Goal: Transaction & Acquisition: Purchase product/service

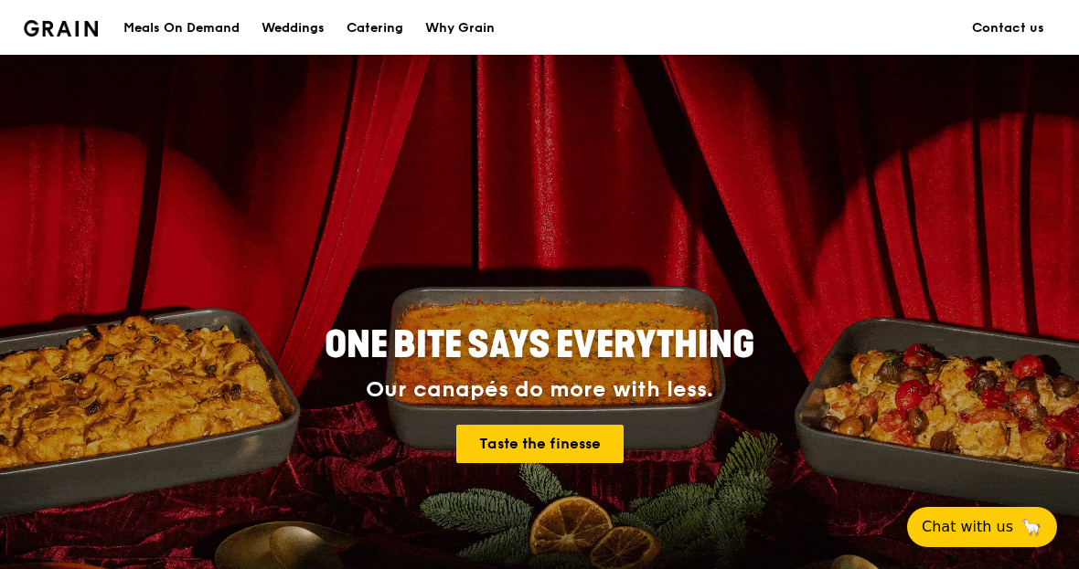
scroll to position [21, 0]
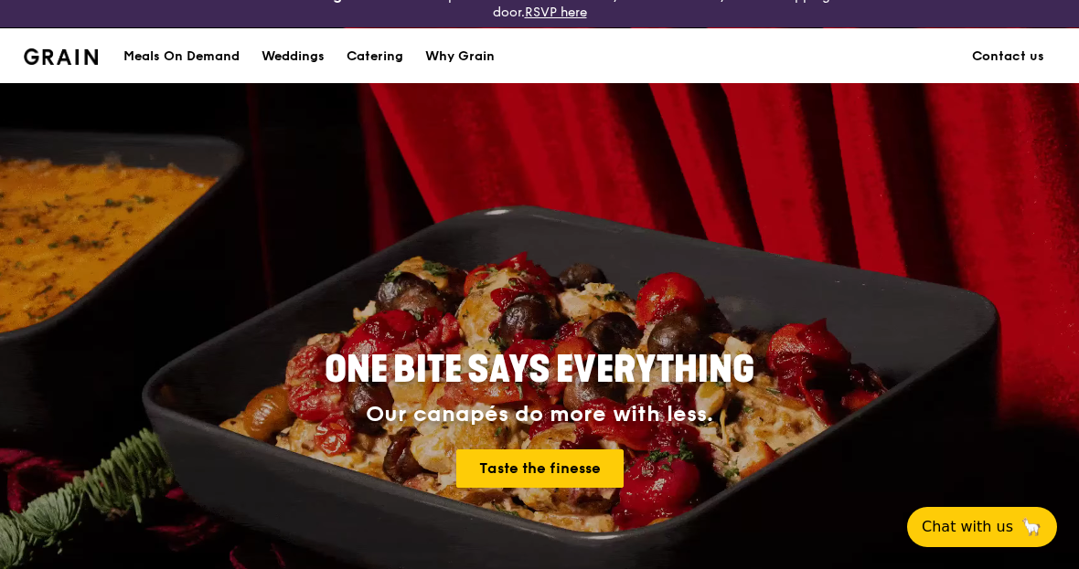
click at [385, 52] on div "Catering" at bounding box center [374, 56] width 57 height 55
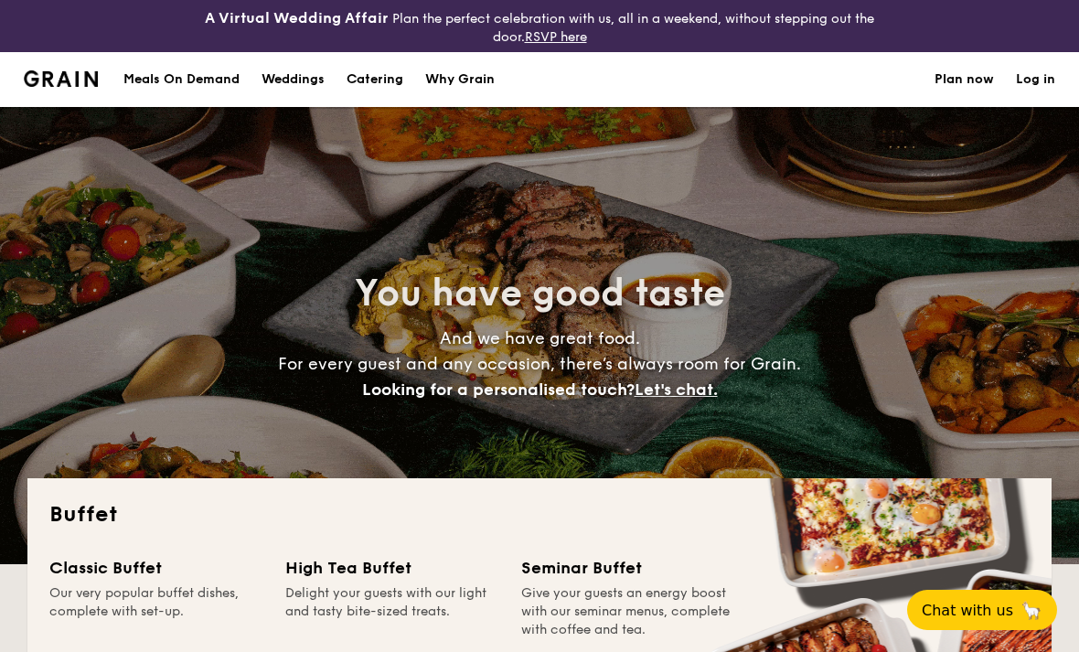
select select
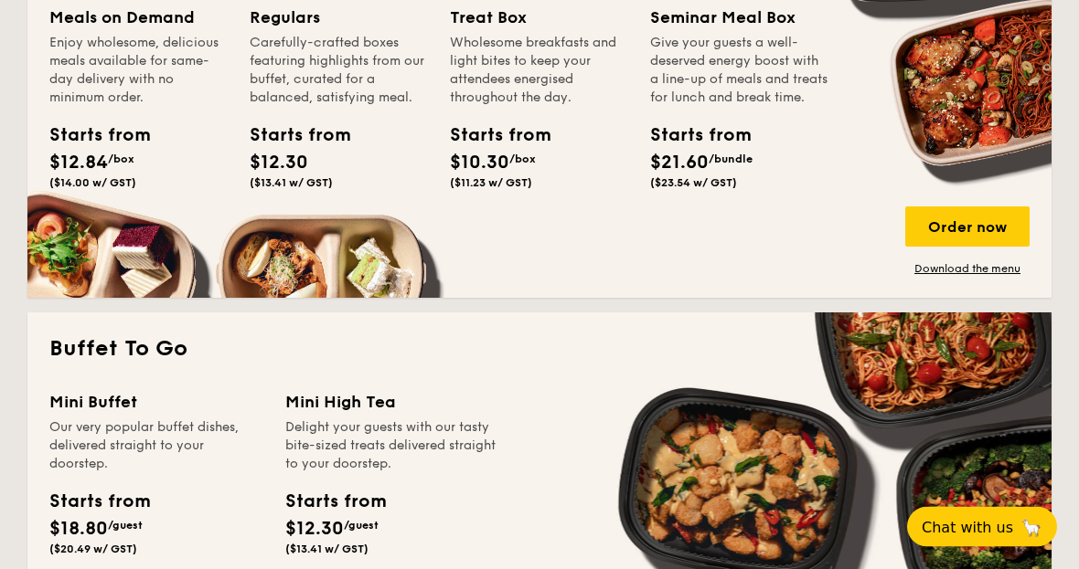
scroll to position [981, 0]
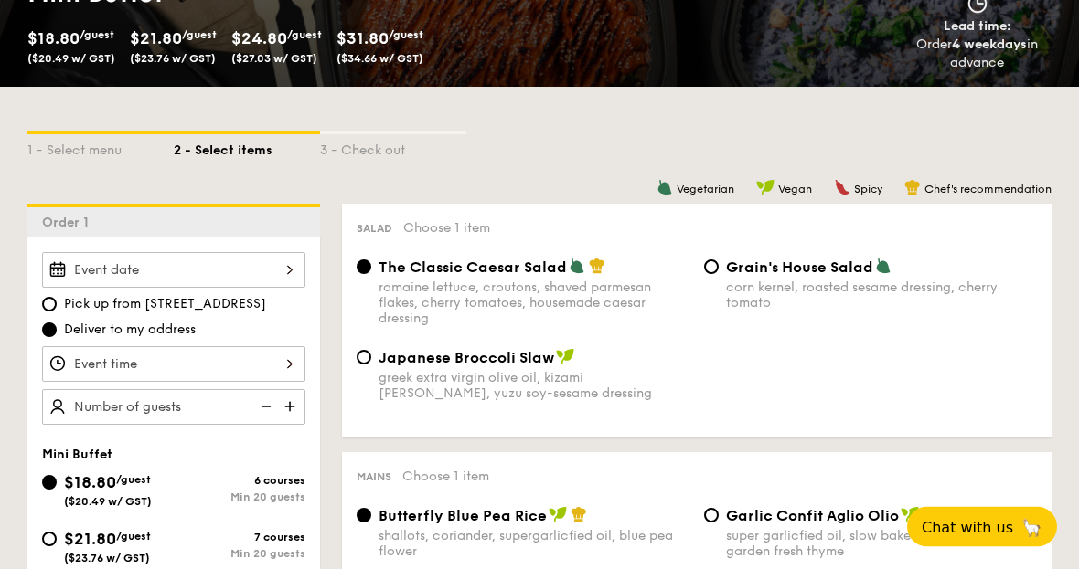
scroll to position [460, 0]
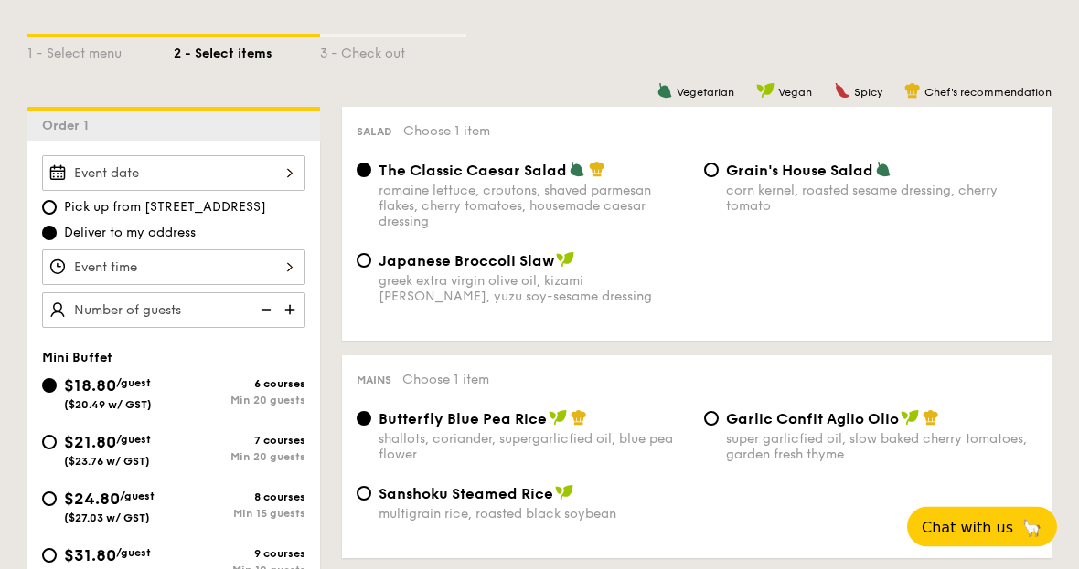
click at [55, 442] on input "$21.80 /guest ($23.76 w/ GST) 7 courses Min 20 guests" at bounding box center [49, 443] width 15 height 15
radio input "true"
radio input "false"
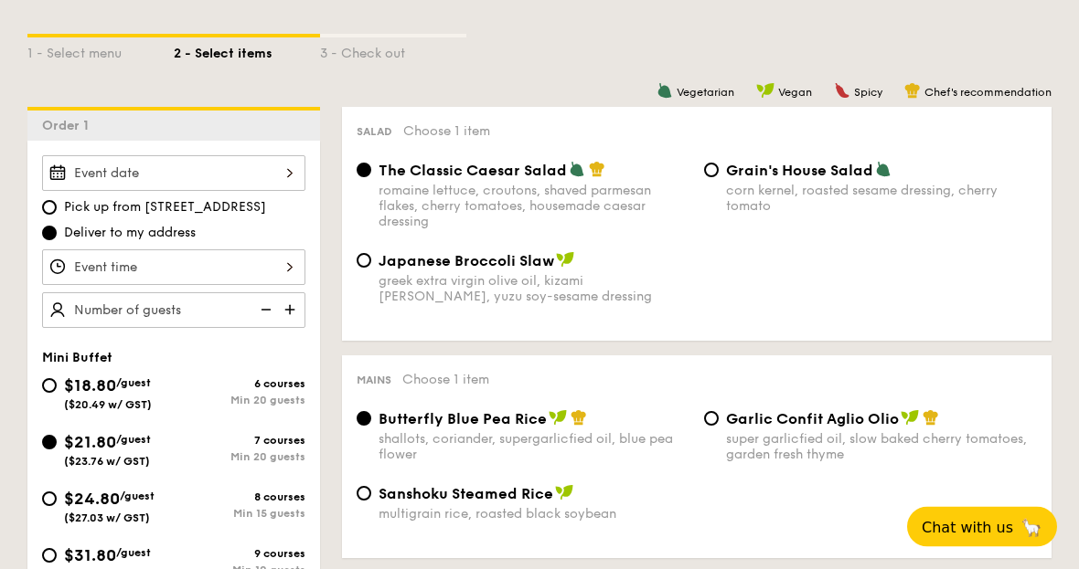
radio input "true"
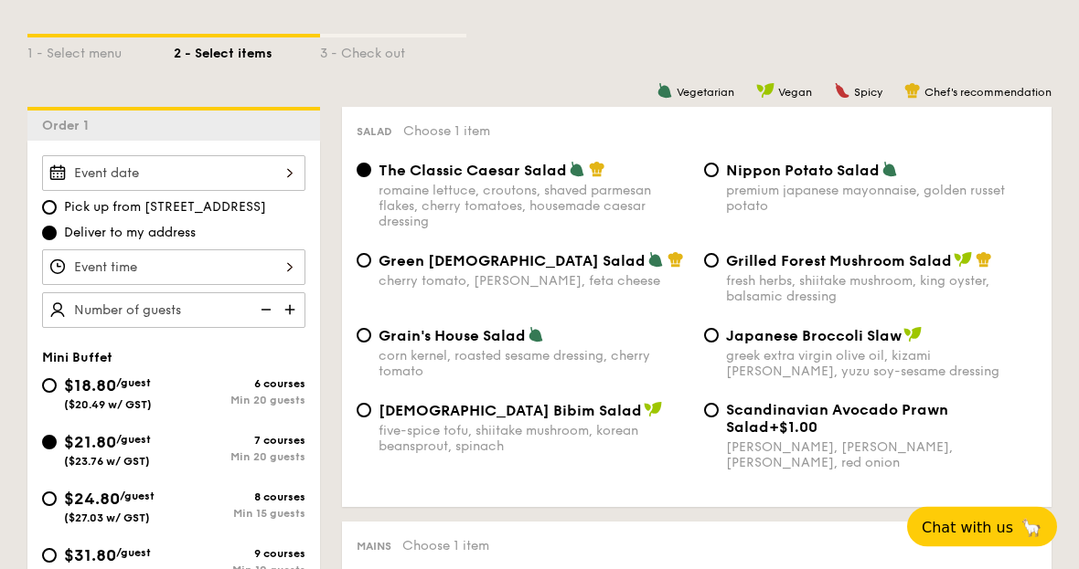
scroll to position [461, 0]
click at [270, 260] on div at bounding box center [173, 268] width 263 height 36
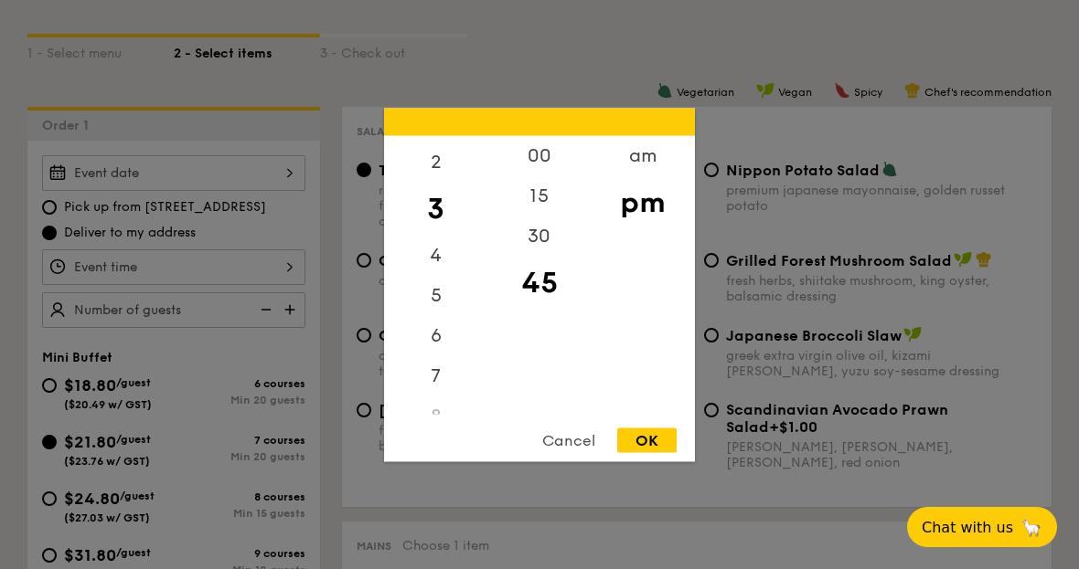
scroll to position [132, 0]
click at [422, 298] on div "6" at bounding box center [435, 278] width 103 height 40
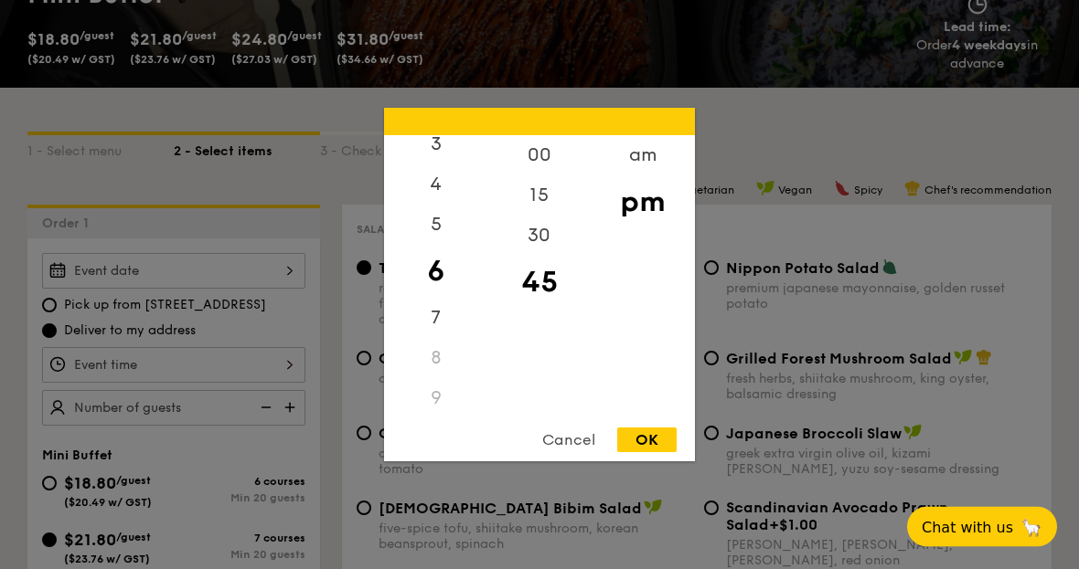
scroll to position [363, 0]
click at [548, 175] on div "00" at bounding box center [538, 155] width 103 height 40
click at [672, 452] on div "OK" at bounding box center [646, 440] width 59 height 25
type input "6:00PM"
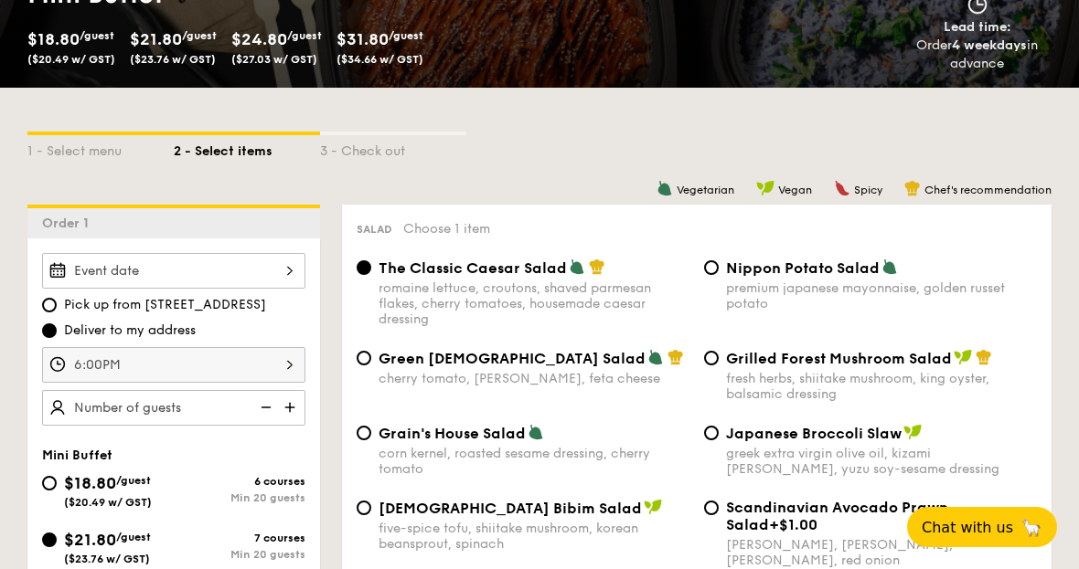
click at [223, 283] on div at bounding box center [173, 271] width 263 height 36
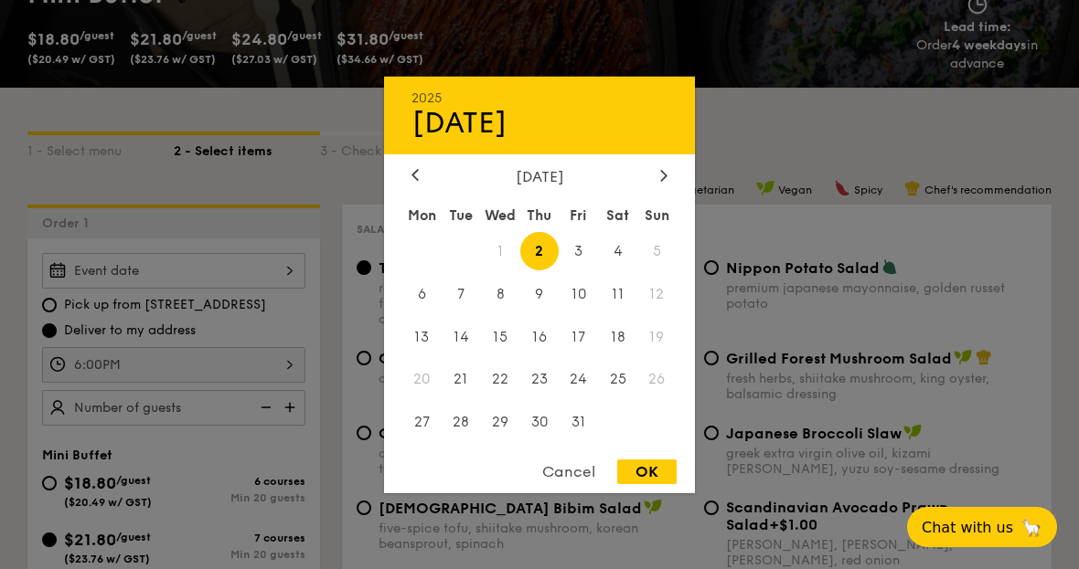
click at [618, 271] on span "4" at bounding box center [617, 250] width 39 height 39
click at [643, 484] on div "OK" at bounding box center [646, 472] width 59 height 25
type input "Oct 04, 2025"
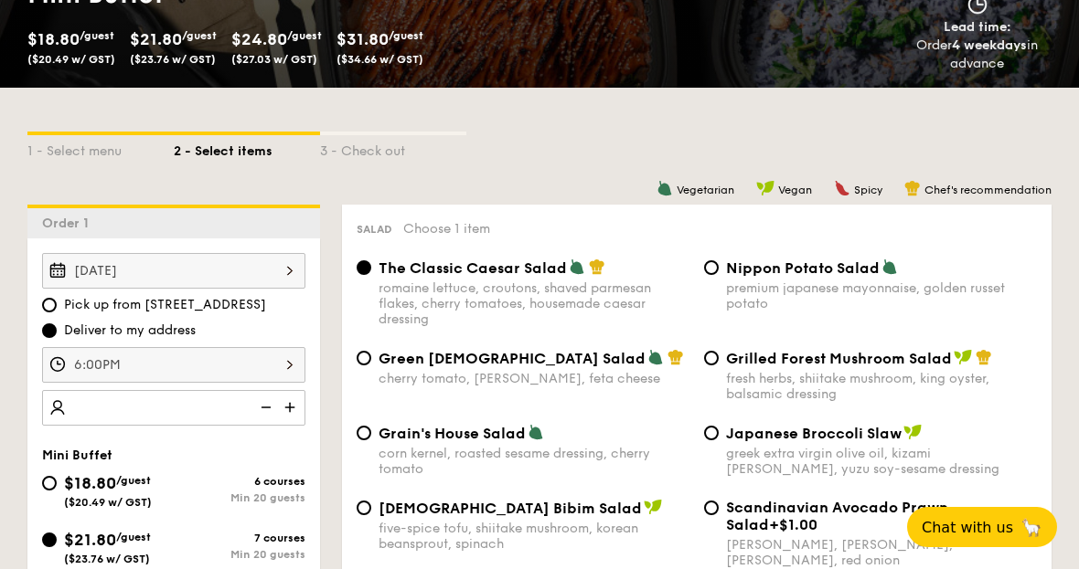
scroll to position [362, 0]
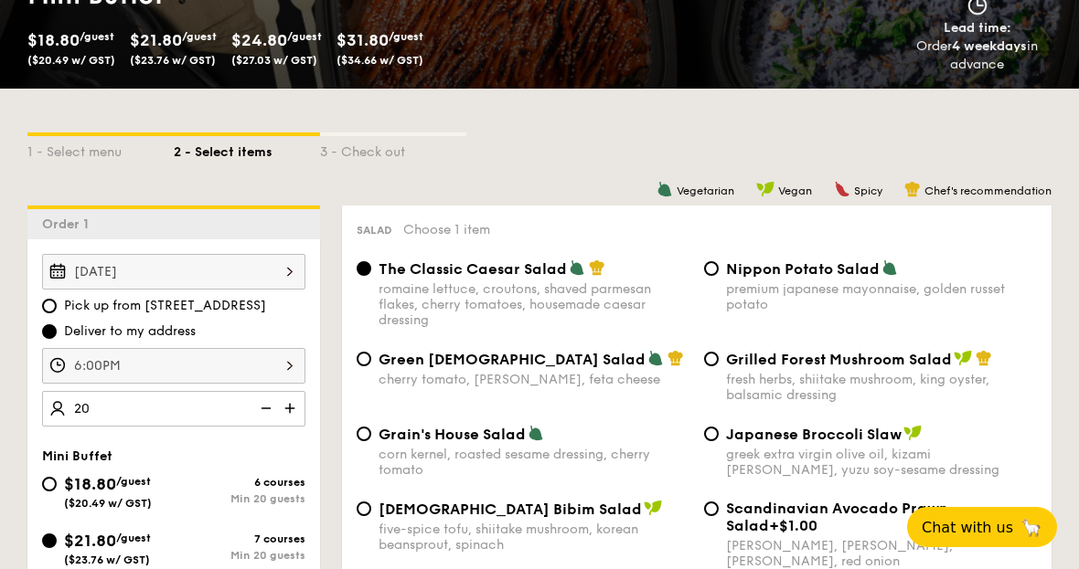
type input "20 guests"
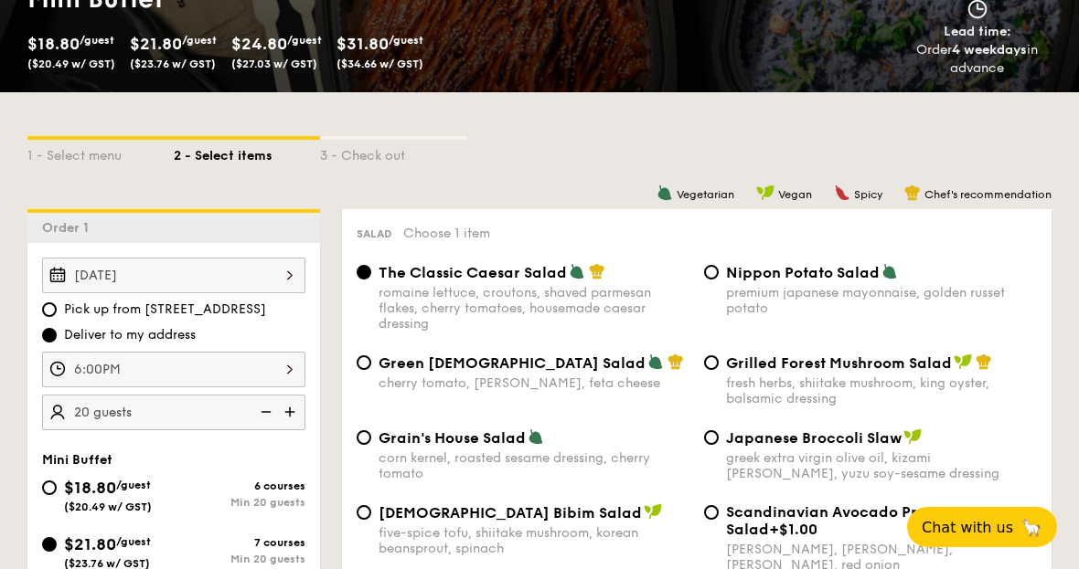
scroll to position [383, 0]
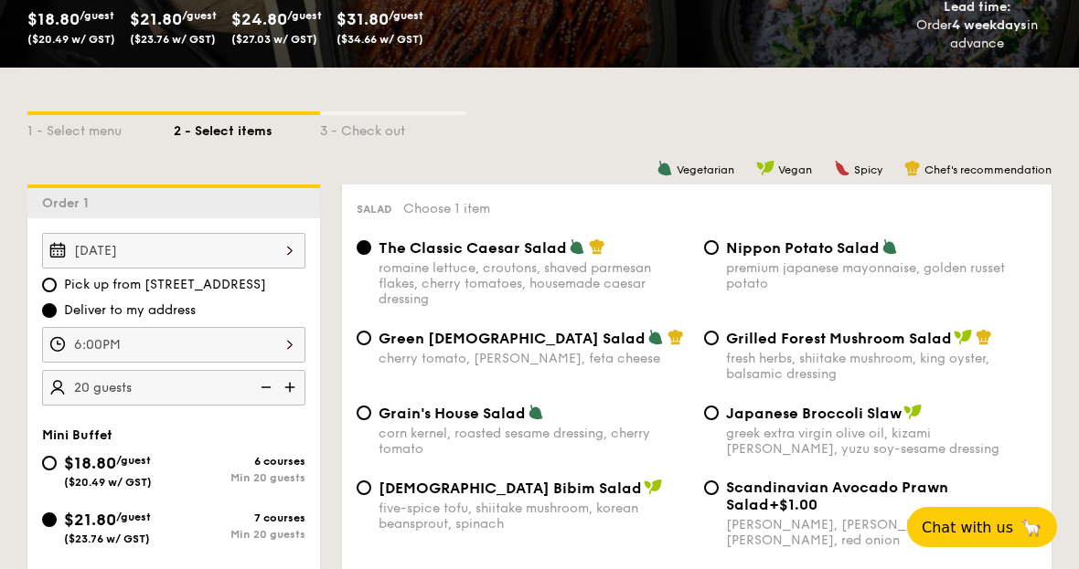
click at [714, 336] on input "Grilled Forest Mushroom Salad fresh herbs, shiitake mushroom, king oyster, bals…" at bounding box center [711, 338] width 15 height 15
radio input "true"
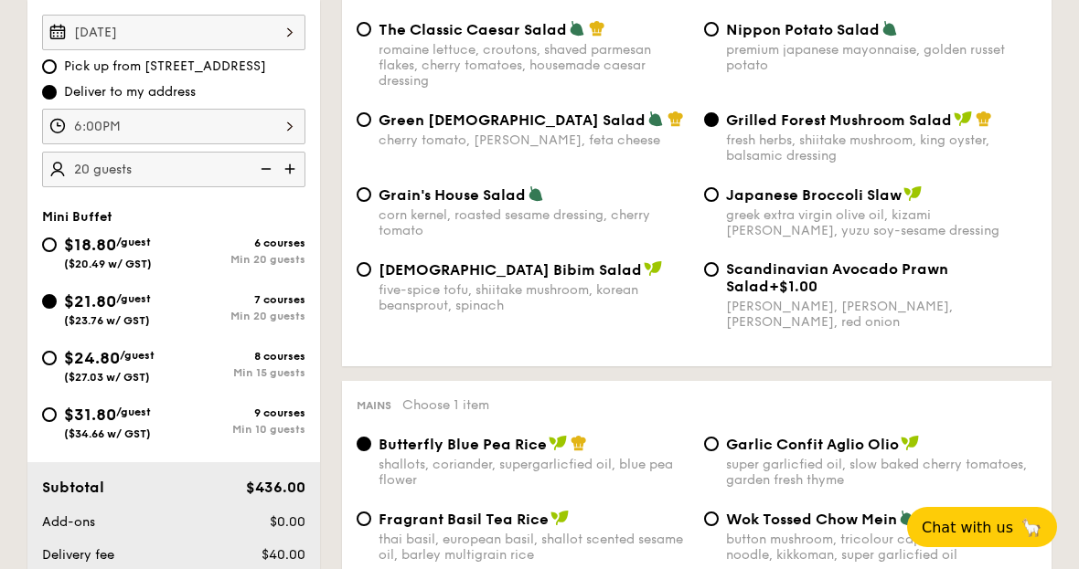
scroll to position [719, 0]
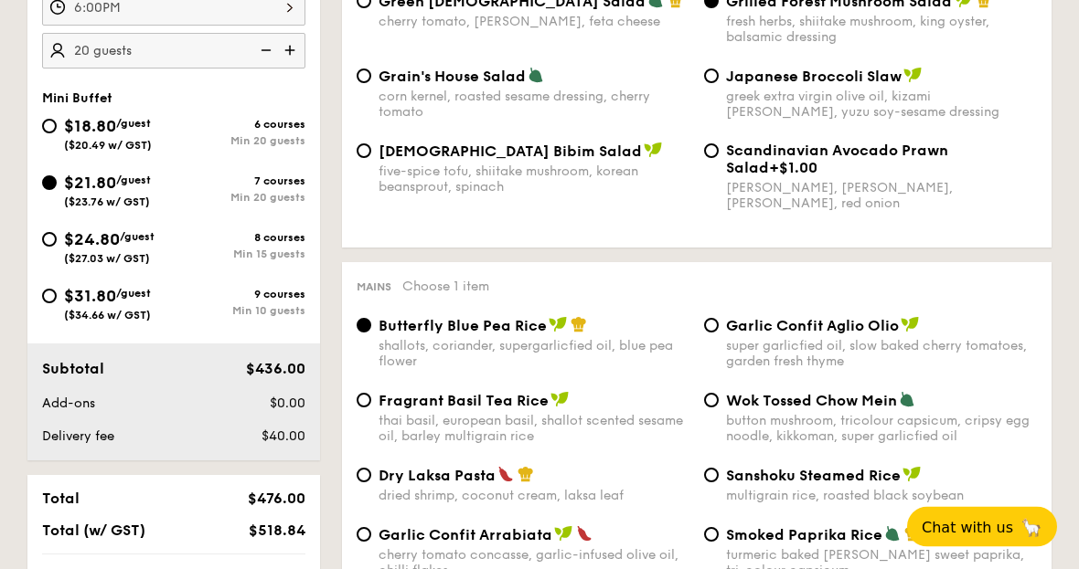
click at [711, 409] on input "Wok Tossed Chow Mein button mushroom, tricolour capsicum, cripsy egg noodle, ki…" at bounding box center [711, 401] width 15 height 15
radio input "true"
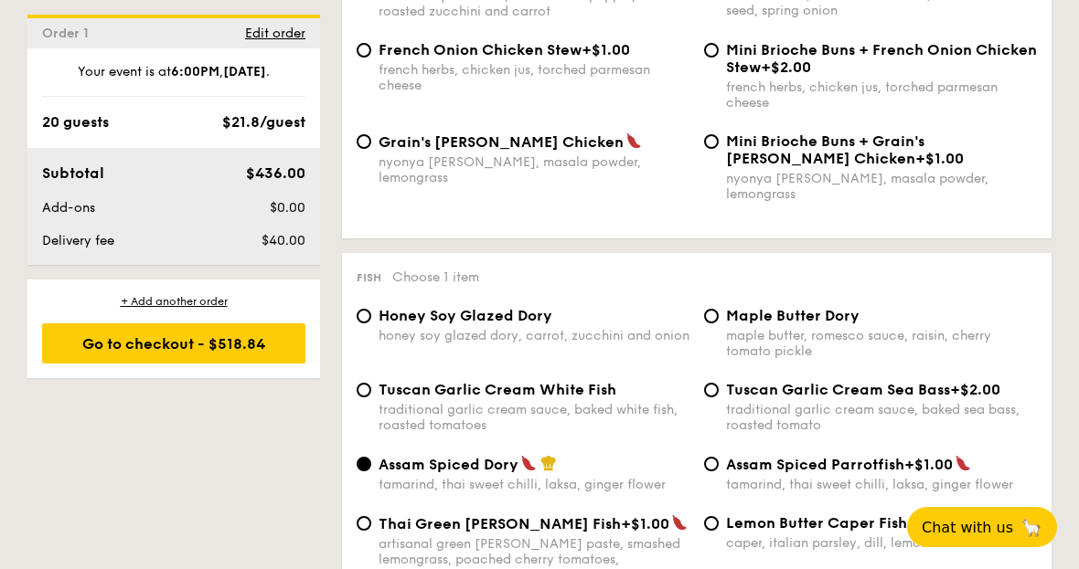
scroll to position [1707, 0]
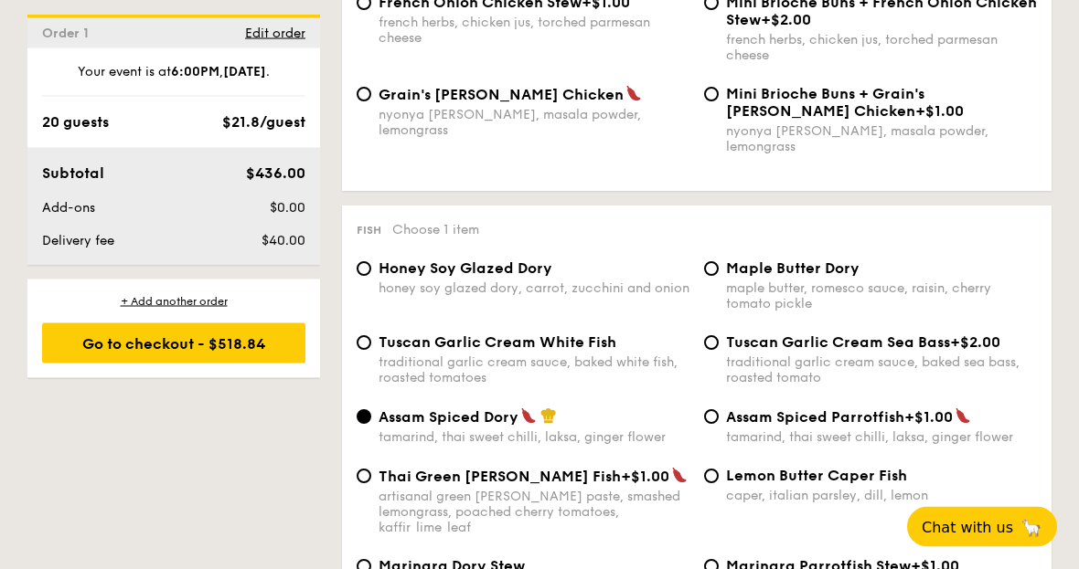
click at [366, 575] on input "Marinara Dory Stew onion and fennel-infused tomato sauce, black olive, green pe…" at bounding box center [363, 567] width 15 height 15
radio input "true"
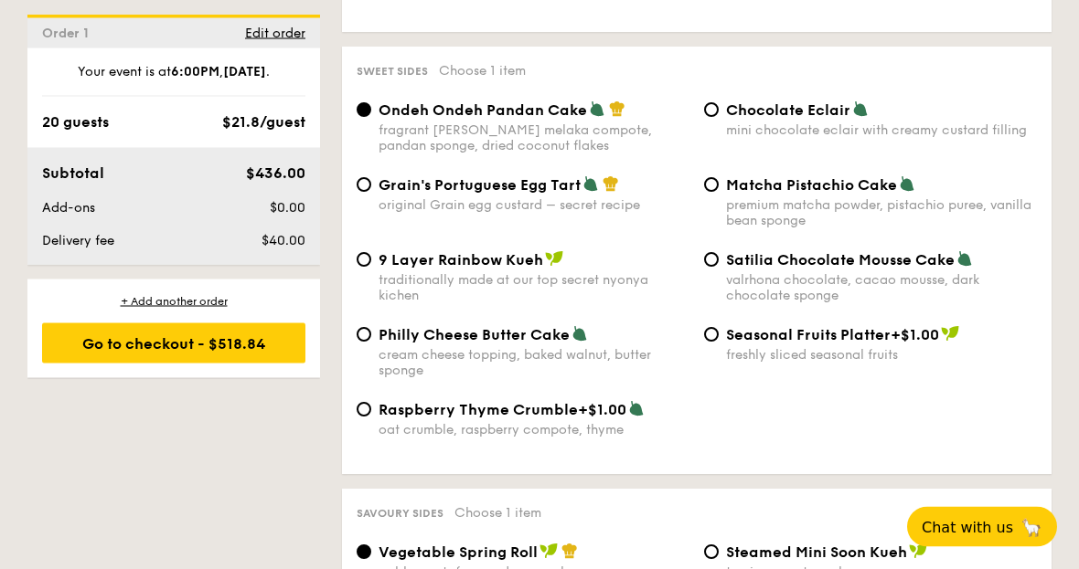
scroll to position [2834, 0]
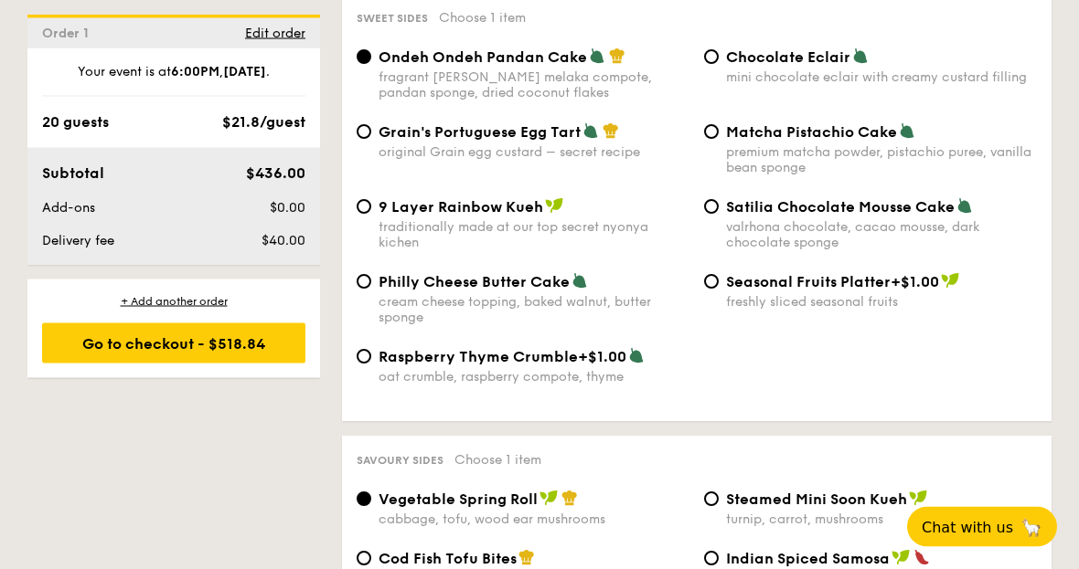
click at [360, 567] on input "Cod Fish Tofu Bites fish meat tofu cubes, tri-colour capsicum, thai chilli sauce" at bounding box center [363, 559] width 15 height 15
radio input "true"
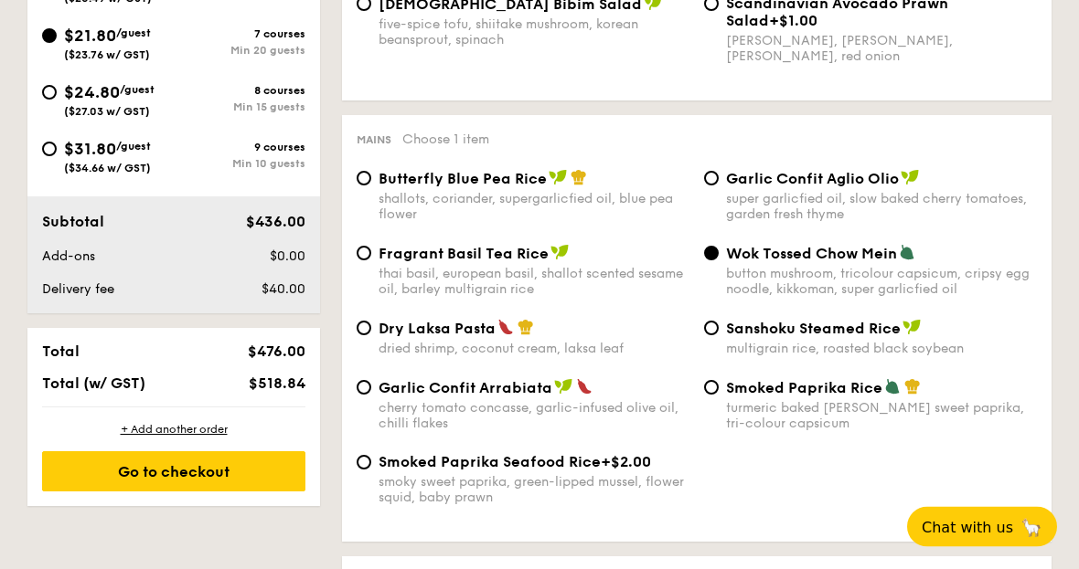
scroll to position [867, 0]
click at [526, 203] on div "shallots, coriander, supergarlicfied oil, blue pea flower" at bounding box center [533, 206] width 311 height 31
click at [371, 186] on input "Butterfly Blue Pea Rice shallots, coriander, supergarlicfied oil, blue pea flow…" at bounding box center [363, 178] width 15 height 15
radio input "true"
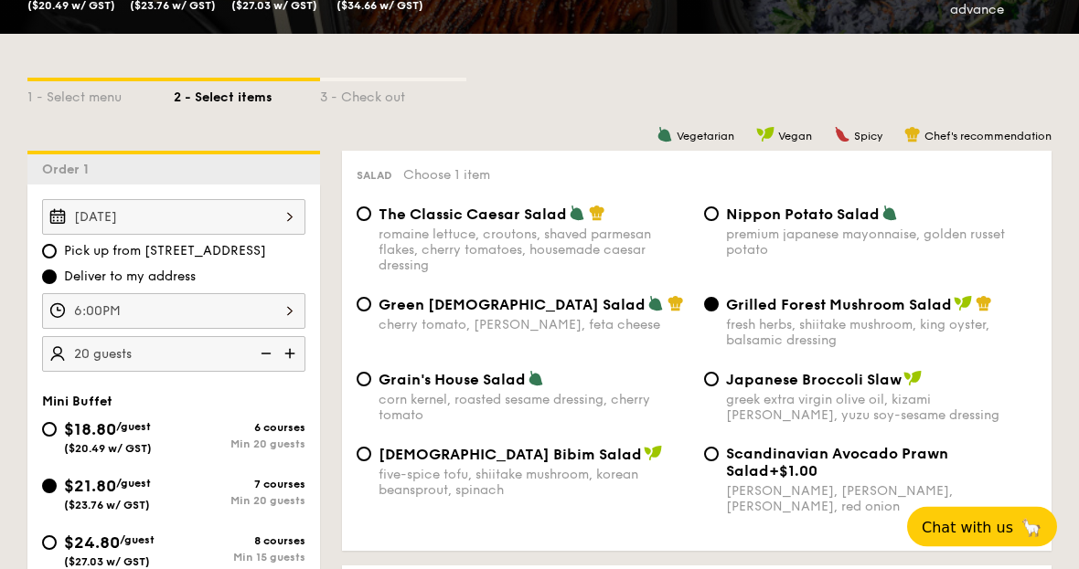
scroll to position [459, 0]
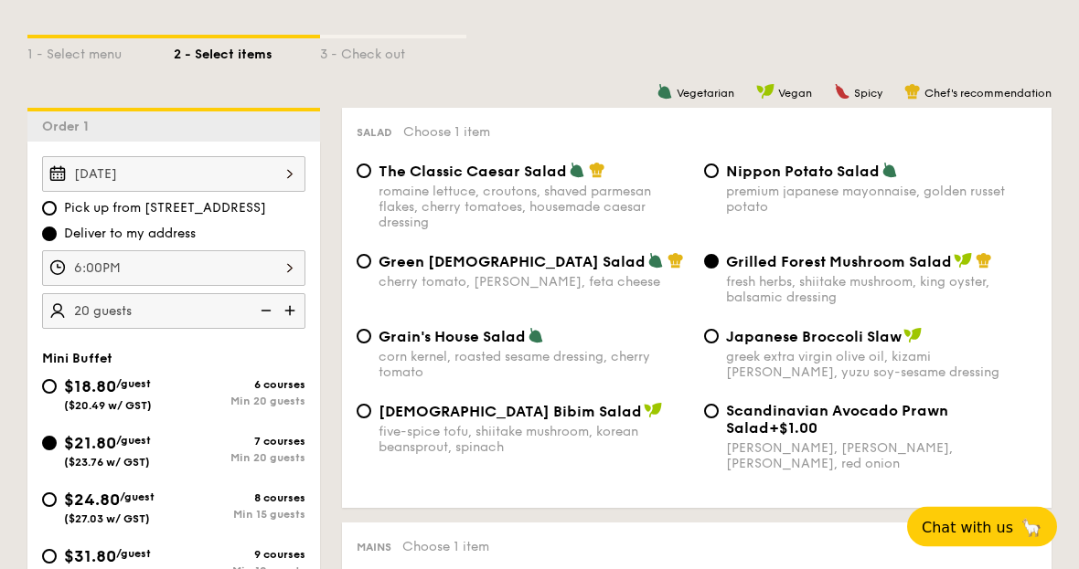
click at [710, 178] on input "Nippon Potato Salad premium japanese mayonnaise, golden russet potato" at bounding box center [711, 172] width 15 height 15
radio input "true"
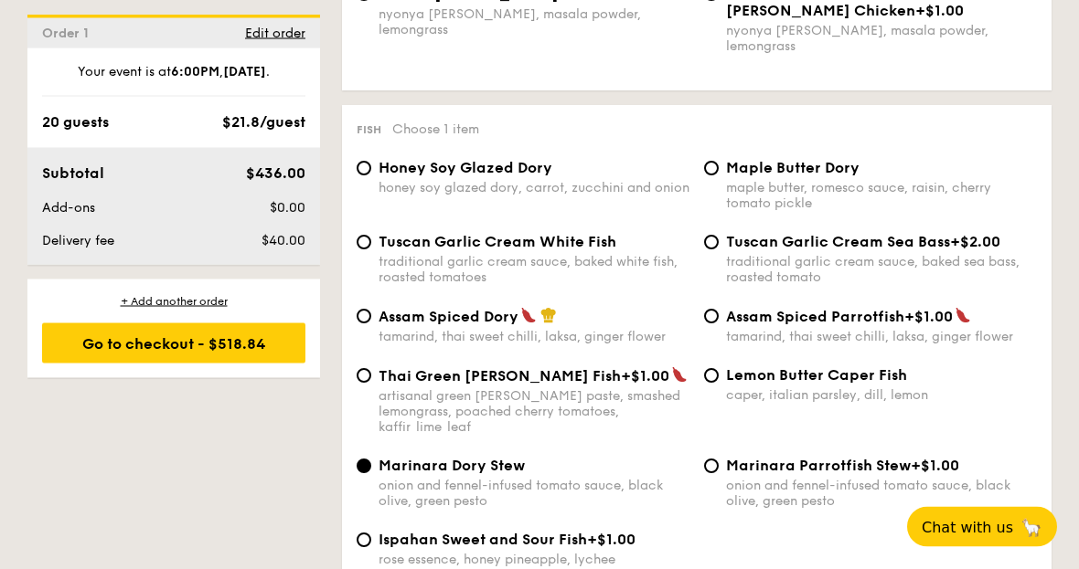
scroll to position [1816, 0]
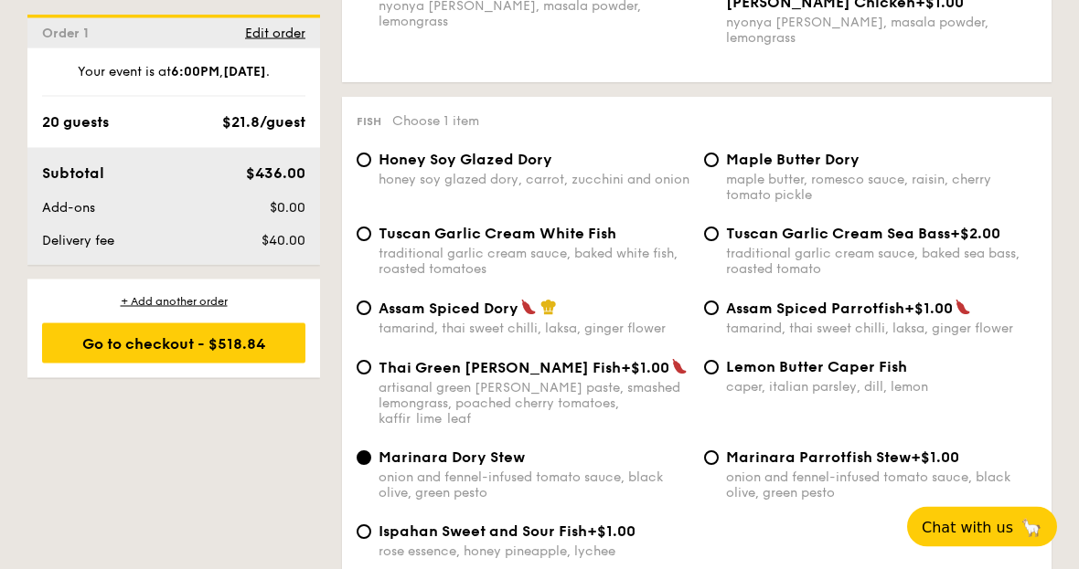
click at [709, 376] on input "Lemon Butter Caper Fish caper, italian parsley, dill, lemon" at bounding box center [711, 368] width 15 height 15
radio input "true"
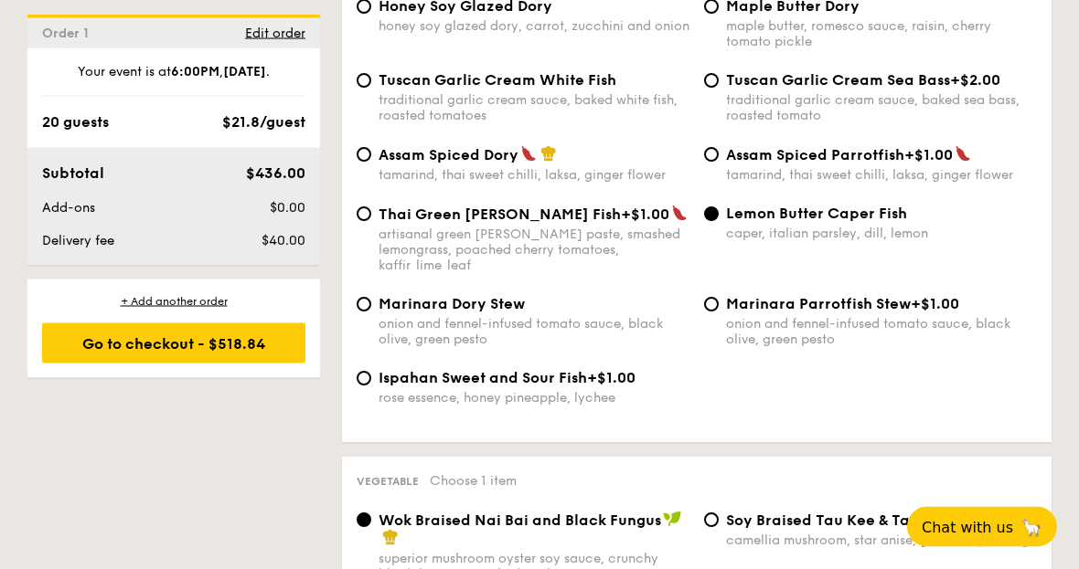
scroll to position [2002, 0]
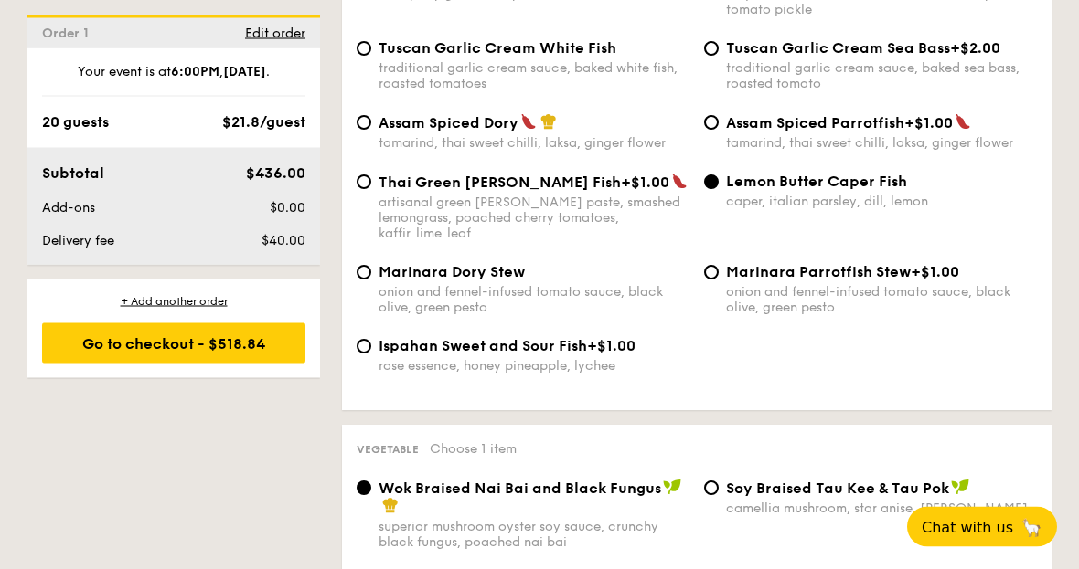
click at [563, 374] on div "rose essence, honey pineapple, lychee" at bounding box center [533, 367] width 311 height 16
click at [371, 355] on input "Ispahan Sweet and Sour Fish +$1.00 rose essence, honey pineapple, lychee" at bounding box center [363, 347] width 15 height 15
radio input "true"
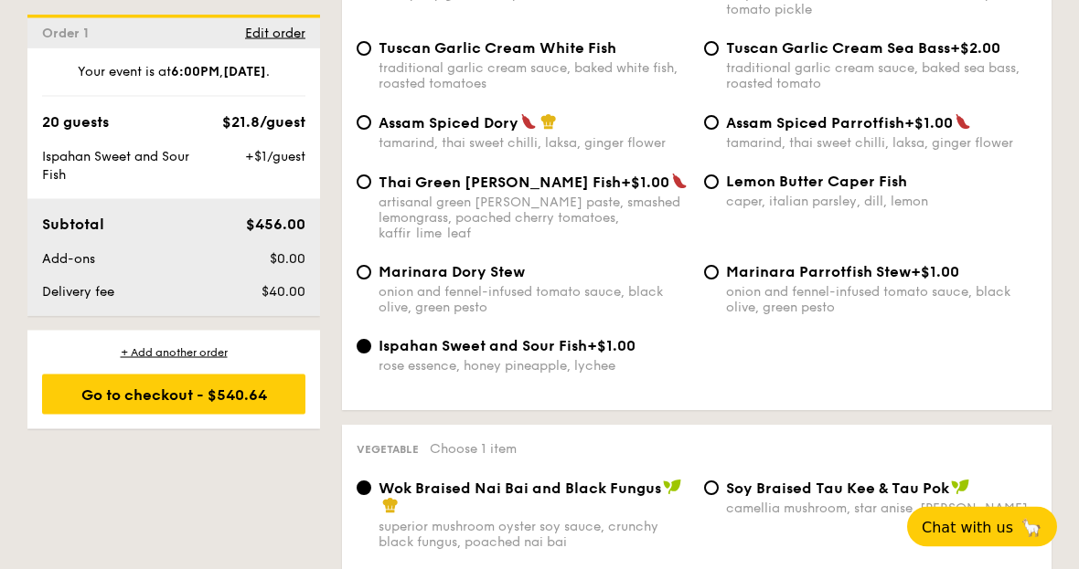
scroll to position [2003, 0]
click at [807, 281] on span "Marinara Parrotfish Stew" at bounding box center [818, 271] width 185 height 17
click at [718, 280] on input "Marinara Parrotfish Stew +$1.00 onion and fennel-infused tomato sauce, black ol…" at bounding box center [711, 272] width 15 height 15
radio input "true"
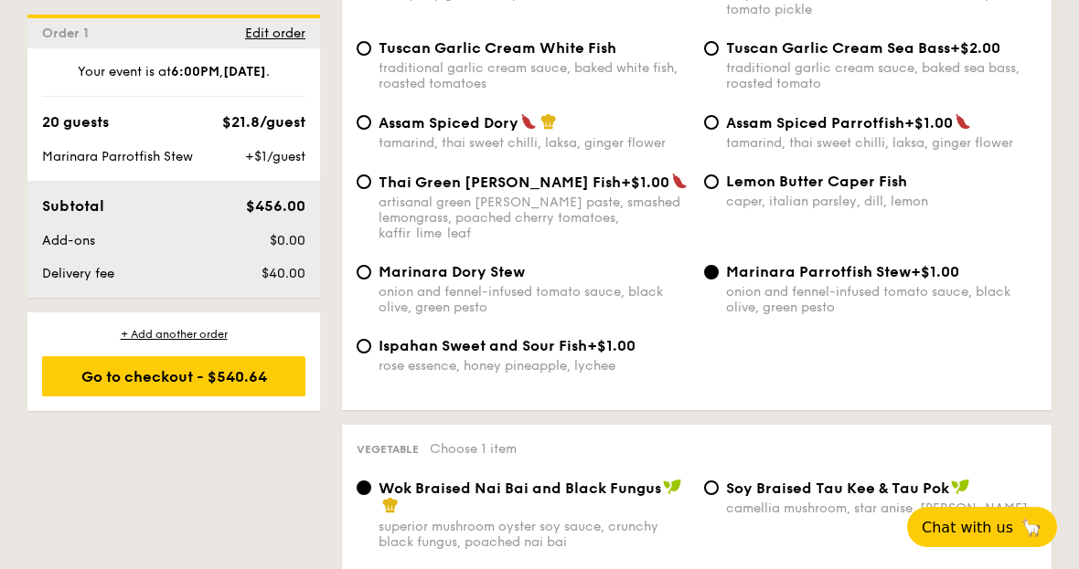
click at [844, 190] on span "Lemon Butter Caper Fish" at bounding box center [816, 181] width 181 height 17
click at [718, 189] on input "Lemon Butter Caper Fish caper, italian parsley, dill, lemon" at bounding box center [711, 182] width 15 height 15
radio input "true"
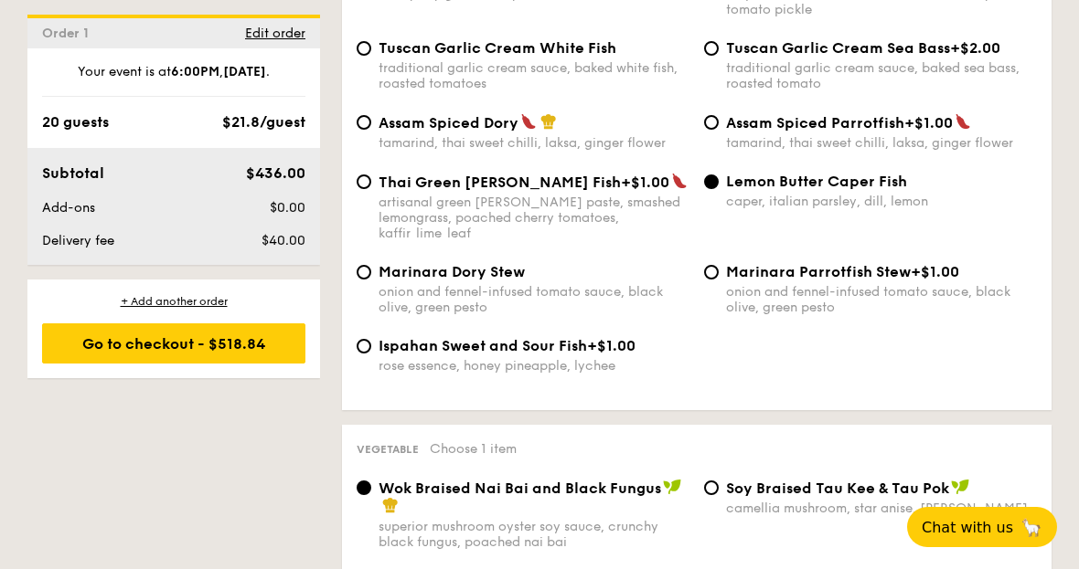
click at [564, 373] on div "rose essence, honey pineapple, lychee" at bounding box center [533, 366] width 311 height 16
click at [371, 354] on input "Ispahan Sweet and Sour Fish +$1.00 rose essence, honey pineapple, lychee" at bounding box center [363, 346] width 15 height 15
radio input "true"
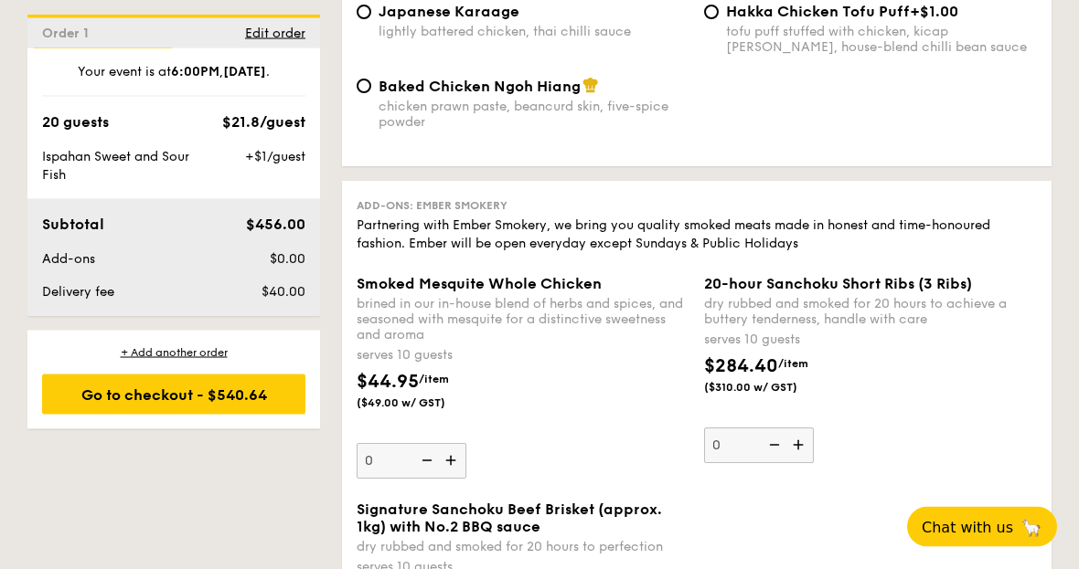
scroll to position [3595, 0]
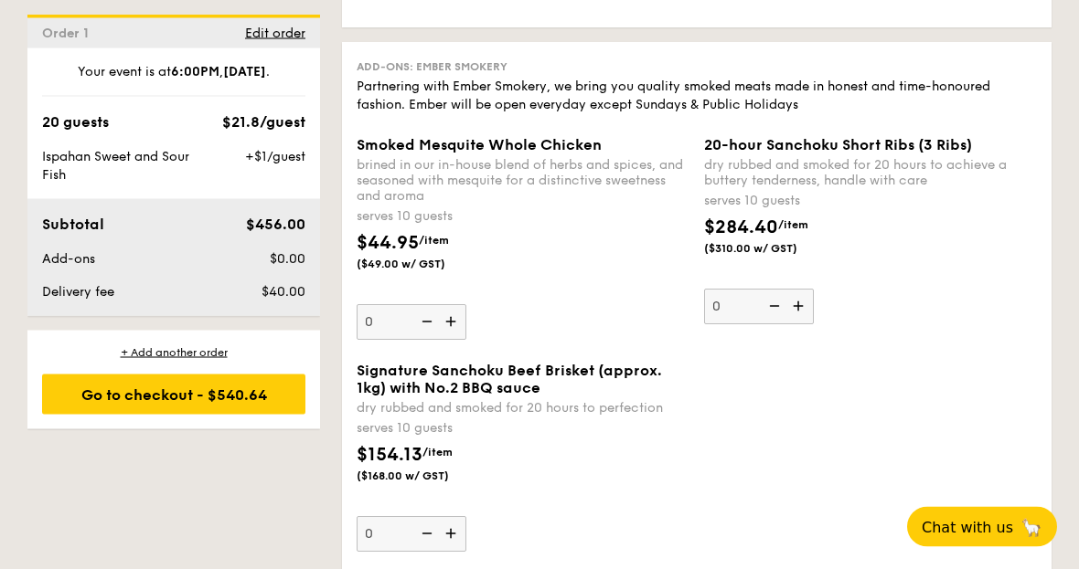
click at [137, 413] on div "Go to checkout - $540.64" at bounding box center [173, 395] width 263 height 40
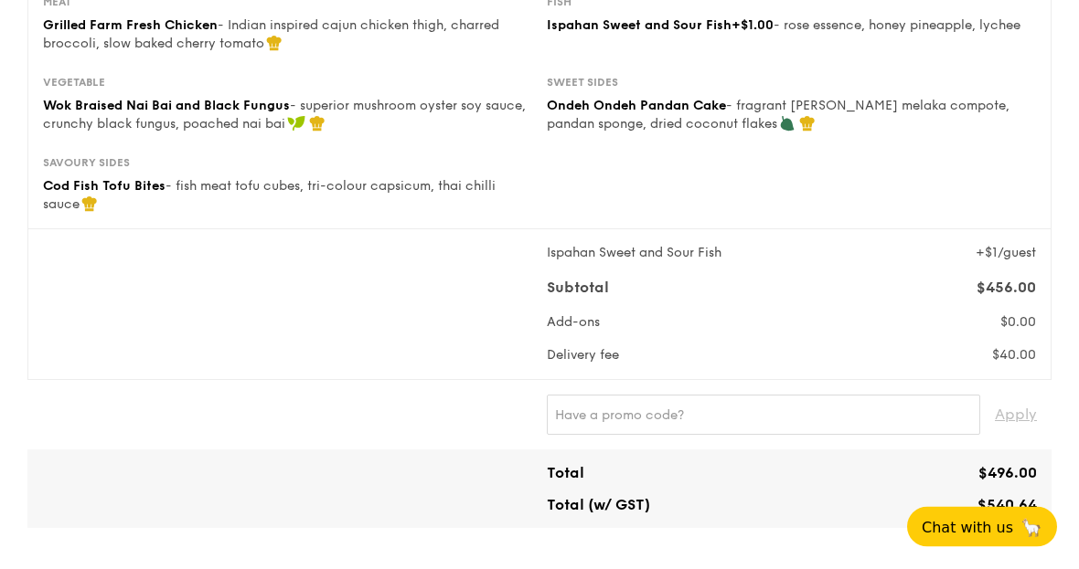
scroll to position [455, 0]
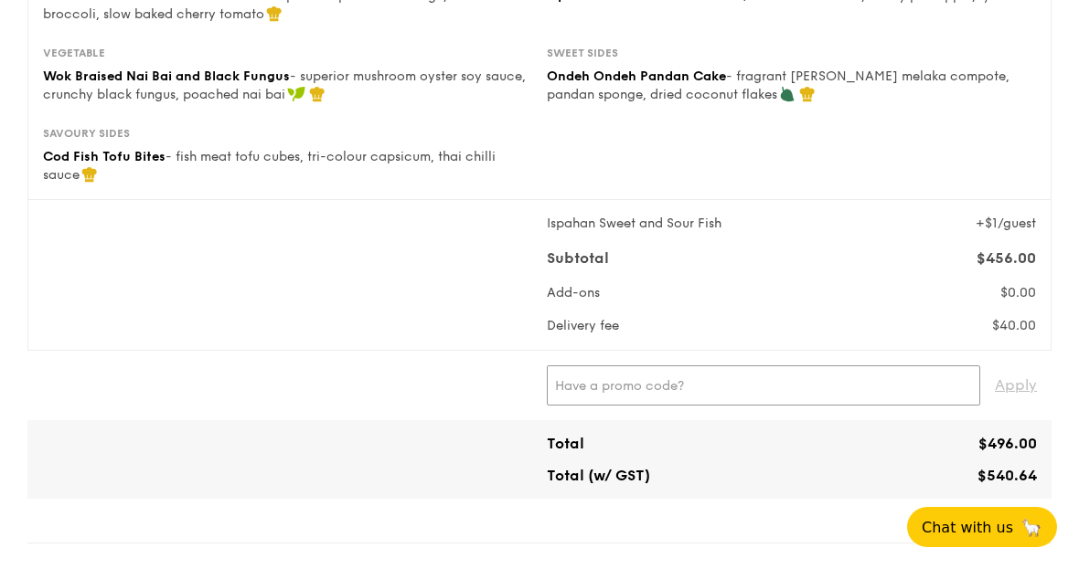
click at [689, 399] on input "text" at bounding box center [763, 386] width 433 height 40
click at [1024, 387] on span "Apply" at bounding box center [1015, 386] width 42 height 40
type input "DIVEXGRAIN"
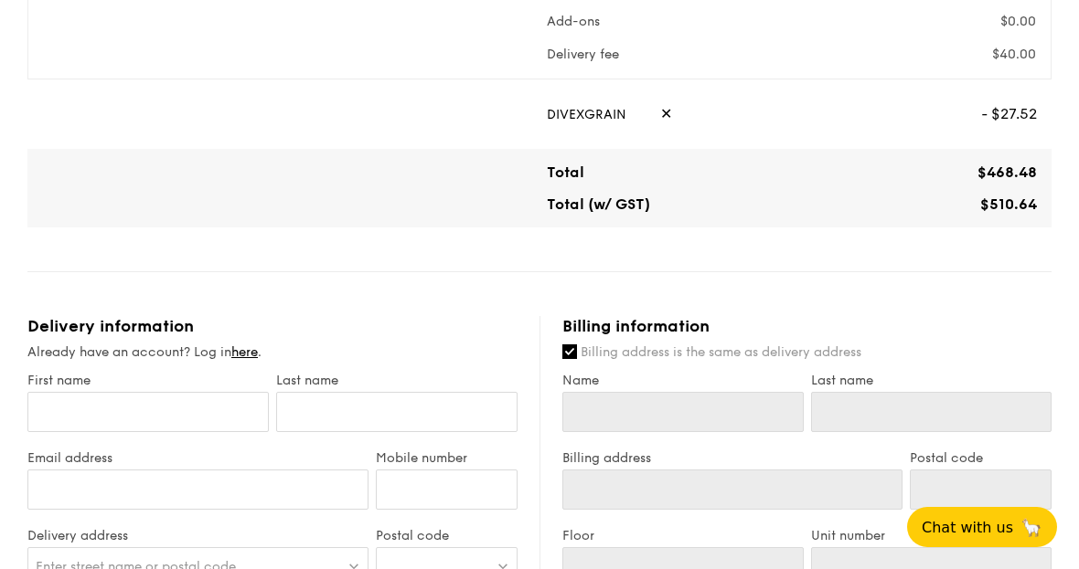
scroll to position [748, 0]
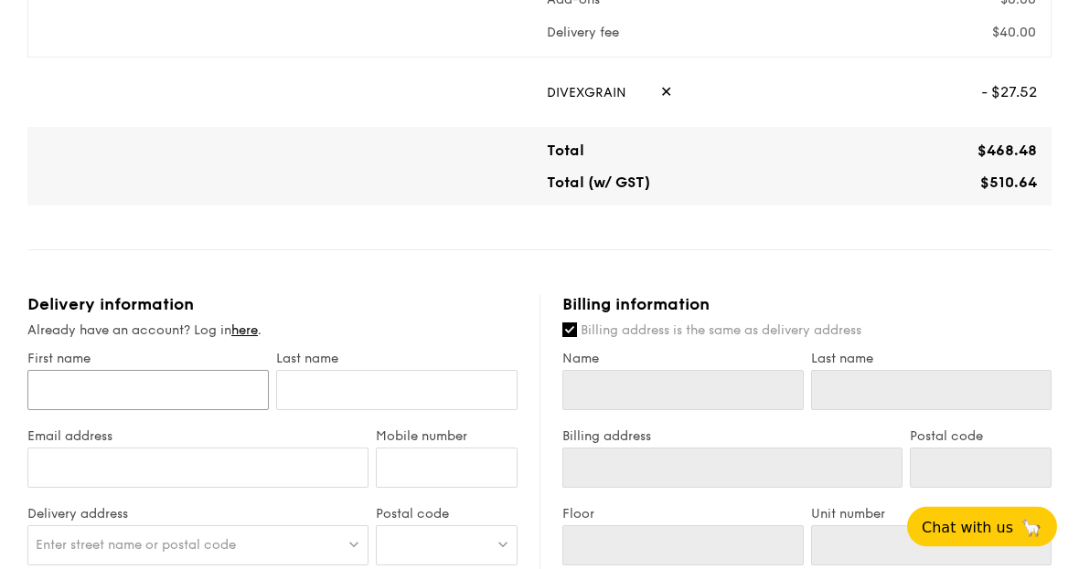
click at [173, 404] on input "First name" at bounding box center [147, 391] width 241 height 40
click at [661, 388] on input "Name" at bounding box center [682, 391] width 241 height 40
click at [686, 393] on input "Name" at bounding box center [682, 391] width 241 height 40
click at [209, 388] on input "First name" at bounding box center [147, 391] width 241 height 40
type input "m"
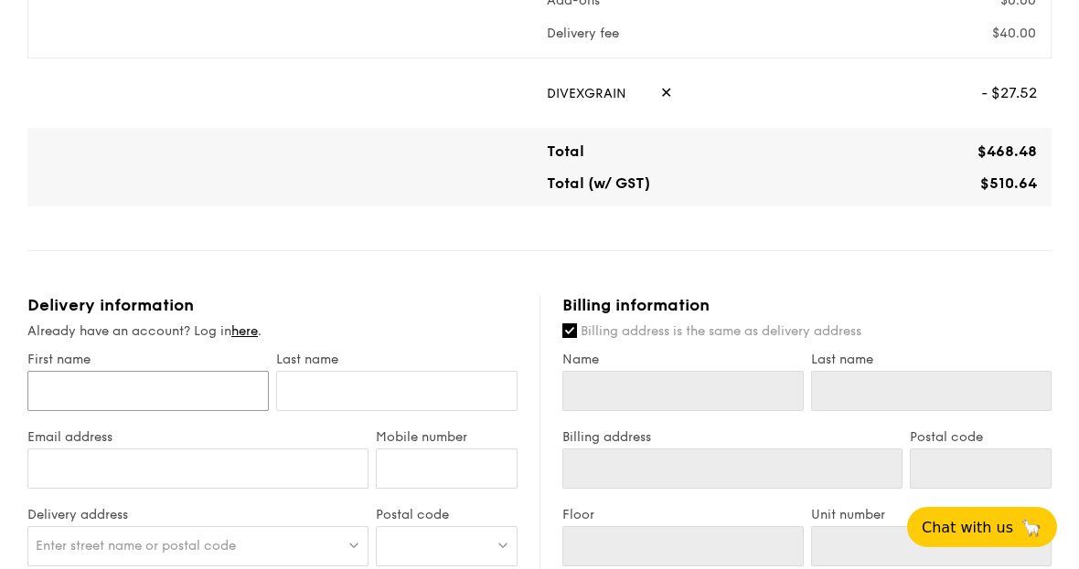
type input "m"
type input "me"
type input "mel"
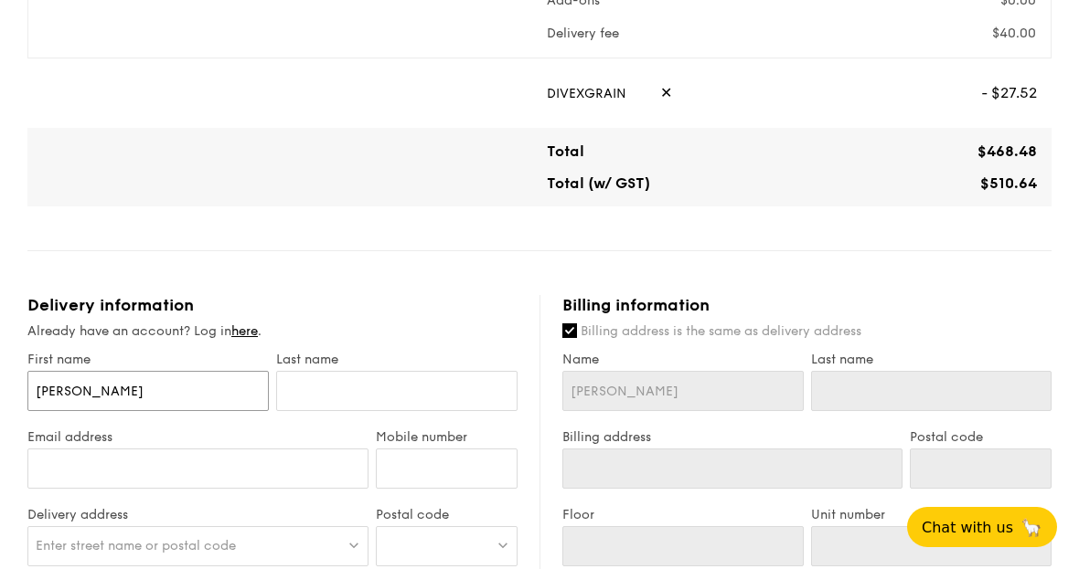
type input "melv"
type input "melvi"
type input "melvin"
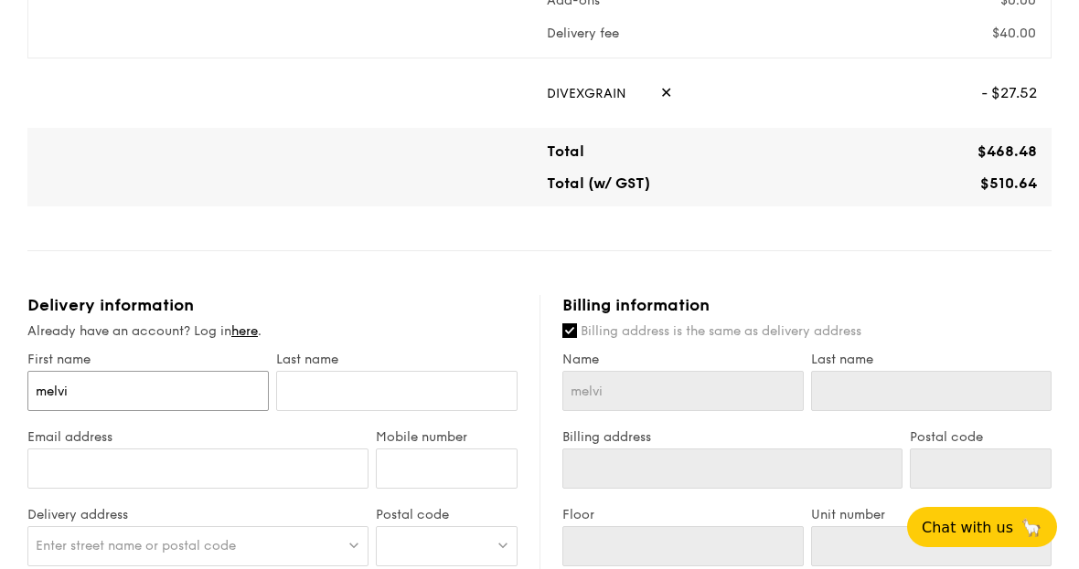
type input "melvin"
type input "t"
type input "ti"
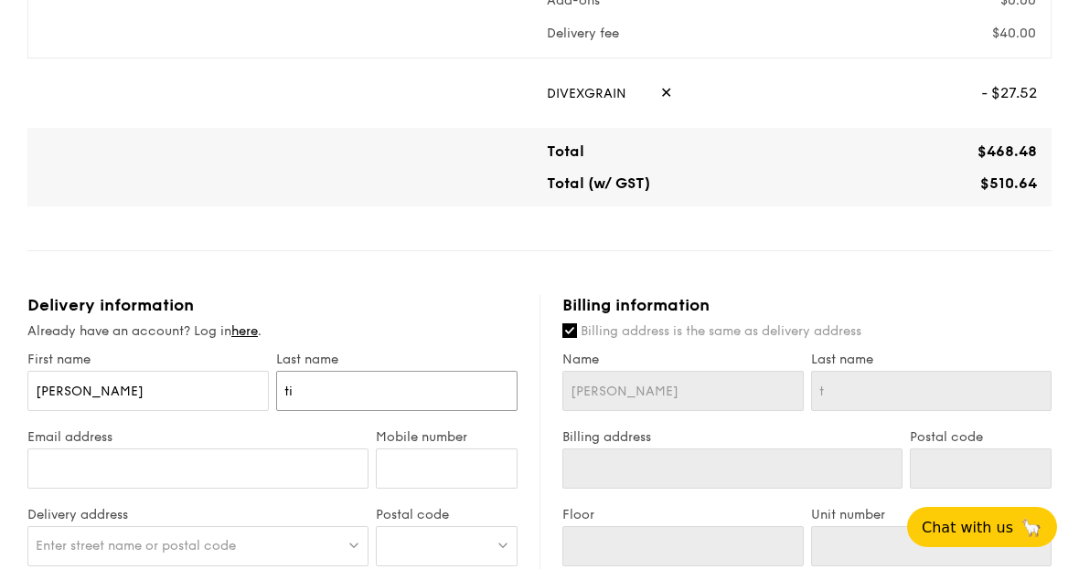
type input "ti"
type input "tin"
type input "ting"
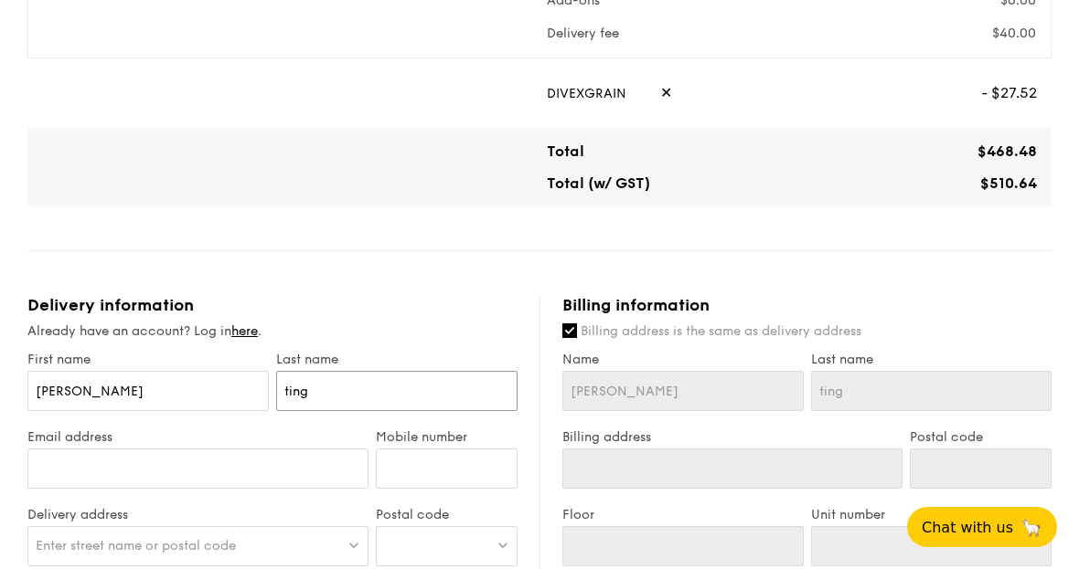
type input "ting"
type input "melvintzy@gmail.com"
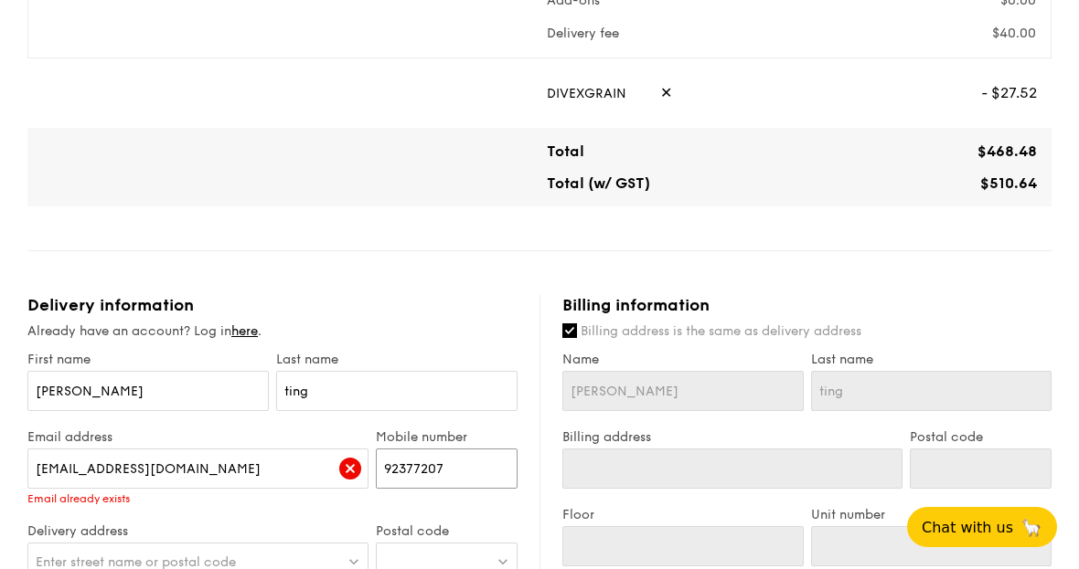
type input "92377207"
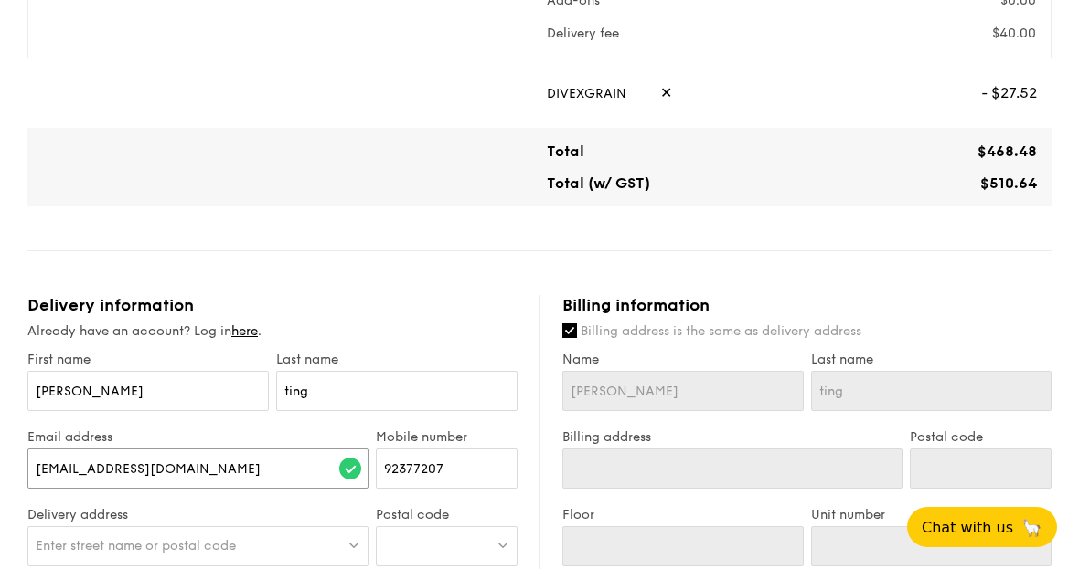
type input "babybline_@hotmail.com"
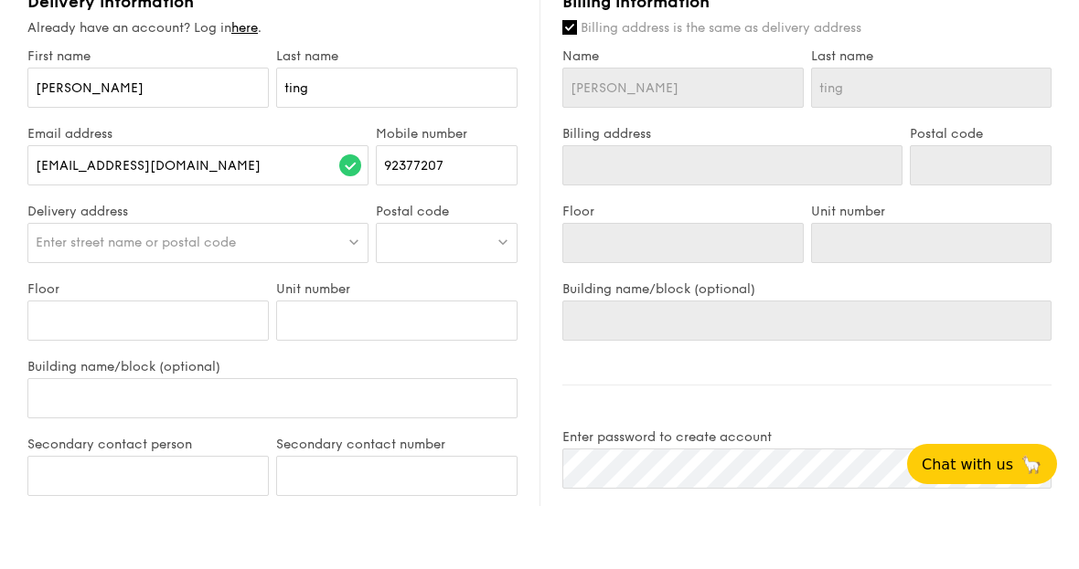
click at [460, 286] on div at bounding box center [447, 306] width 142 height 40
type input "1"
type input "519497"
click at [460, 335] on div "60 Pasir Ris Drive 3" at bounding box center [431, 344] width 94 height 18
type input "60 Pasir Ris Drive 3"
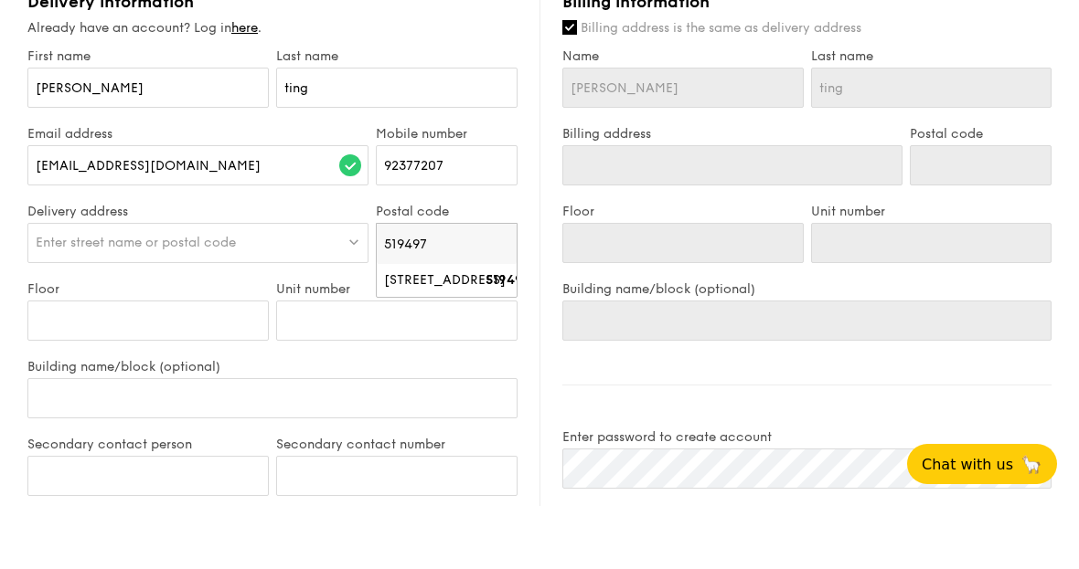
type input "519497"
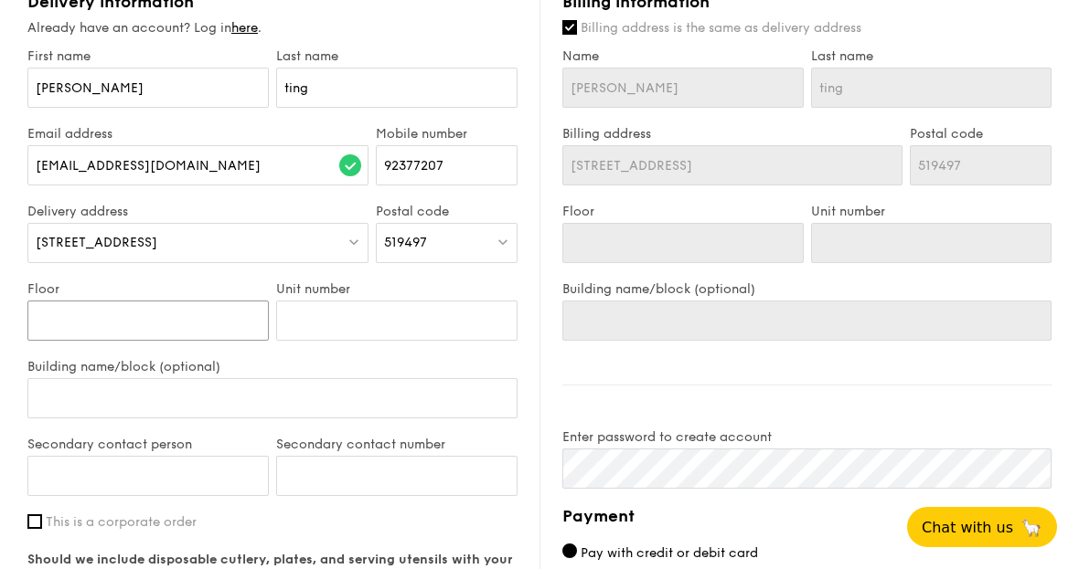
click at [207, 334] on input "Floor" at bounding box center [147, 321] width 241 height 40
type input "2"
type input "3"
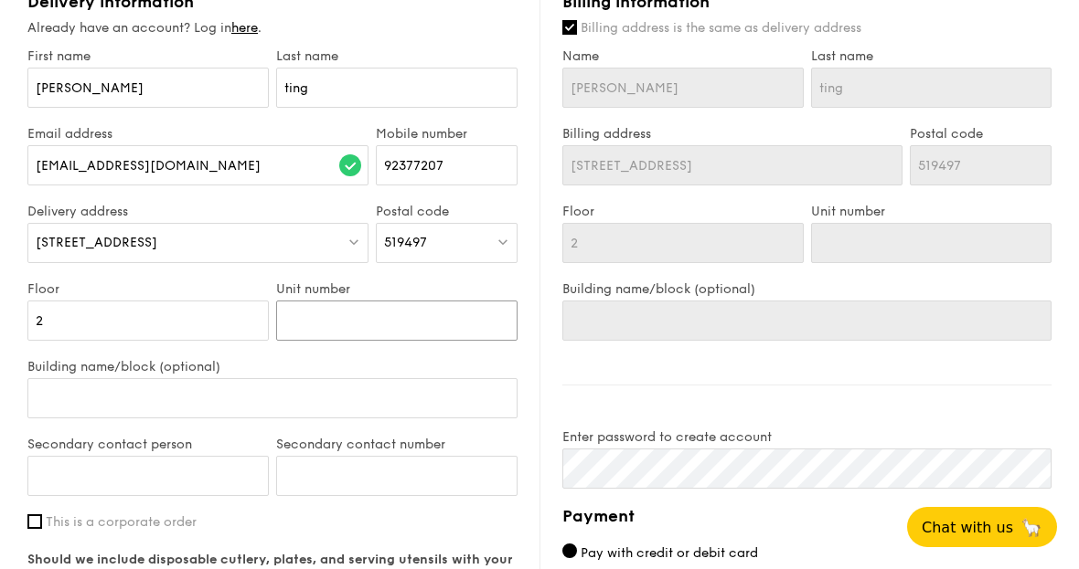
type input "3"
type input "31"
type input "311"
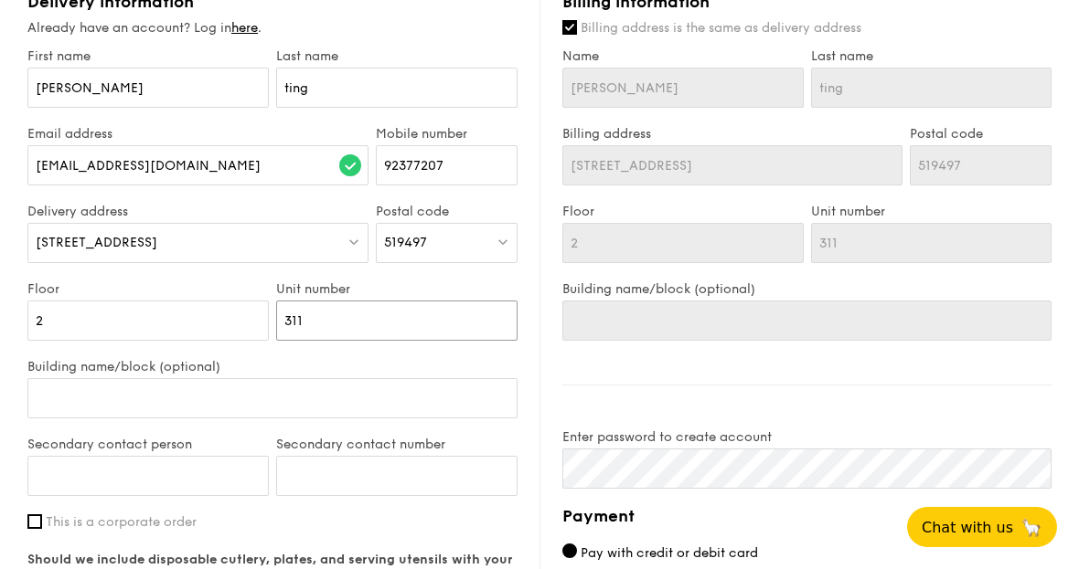
type input "311"
type input "Jasmine"
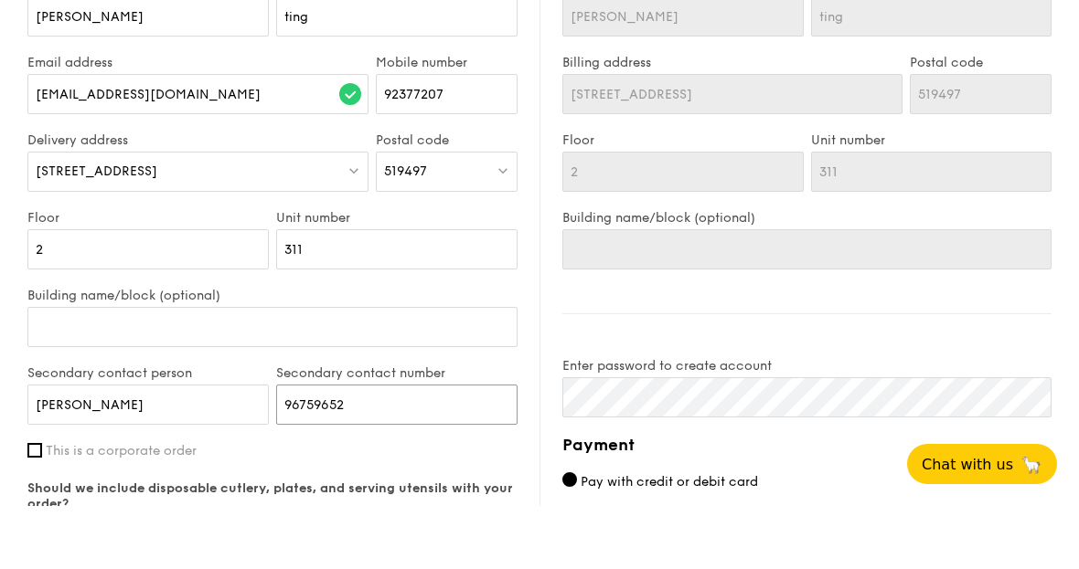
scroll to position [1158, 0]
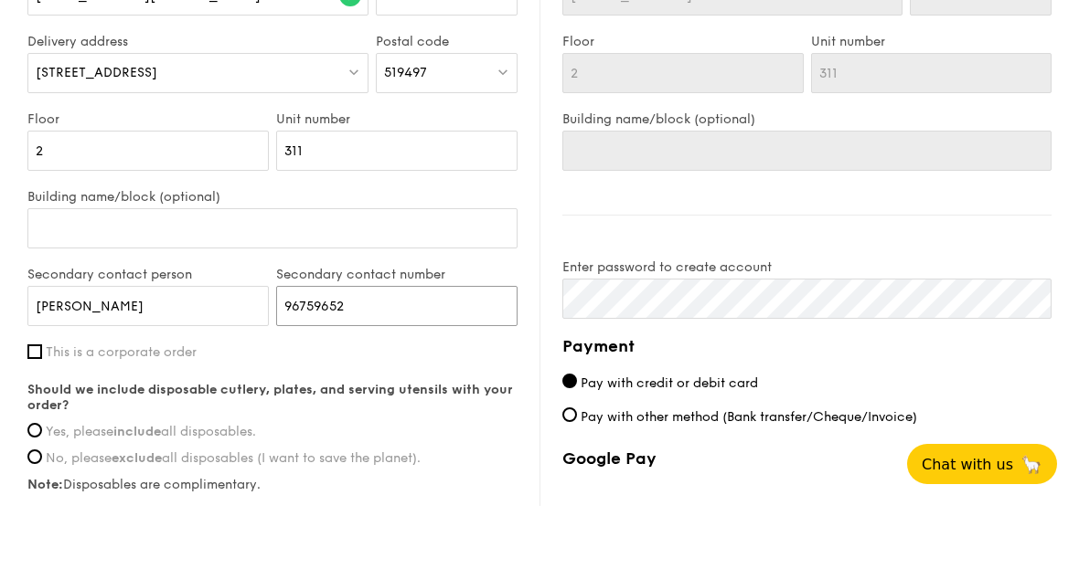
type input "96759652"
click at [34, 486] on input "Yes, please include all disposables." at bounding box center [34, 493] width 15 height 15
radio input "true"
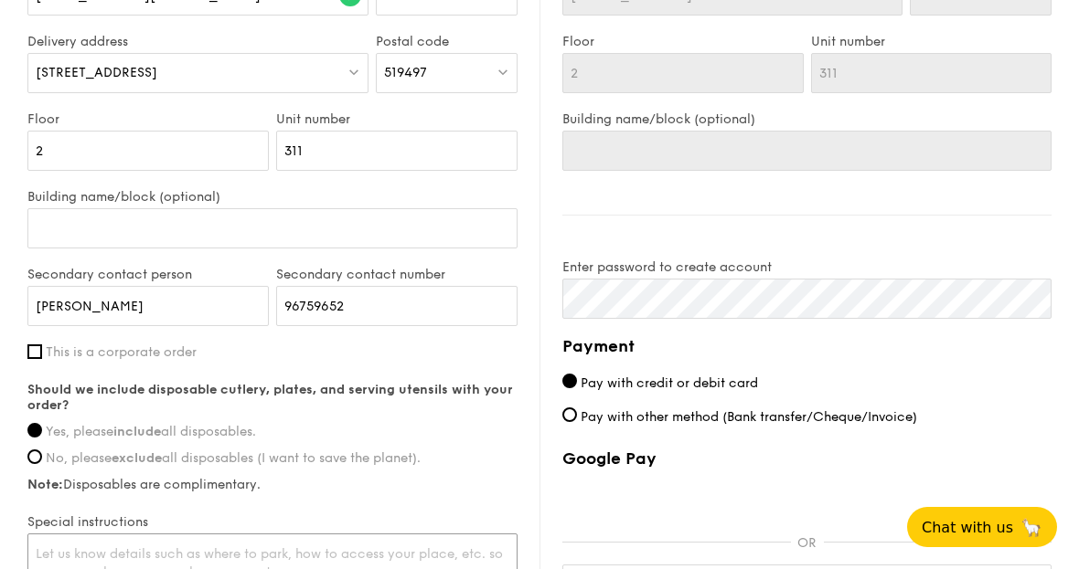
click at [169, 554] on textarea at bounding box center [272, 564] width 490 height 60
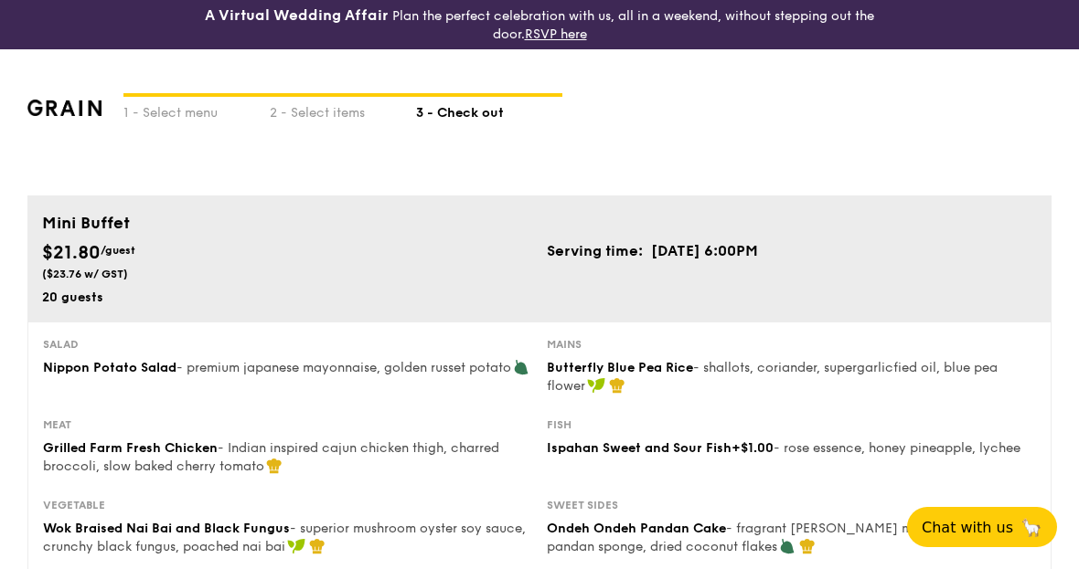
scroll to position [0, 0]
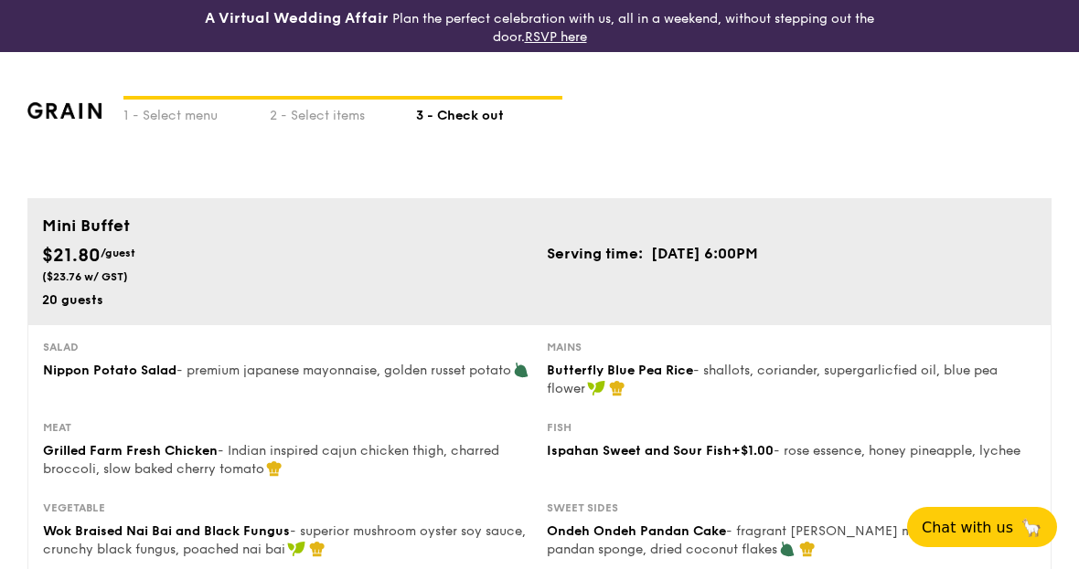
type textarea "Do call to confirm the unit number. i receive is unit 2311 located at level 2 .…"
click at [811, 373] on span "- shallots, coriander, supergarlicfied oil, blue pea flower" at bounding box center [772, 380] width 451 height 34
click at [331, 112] on div "2 - Select items" at bounding box center [343, 113] width 146 height 26
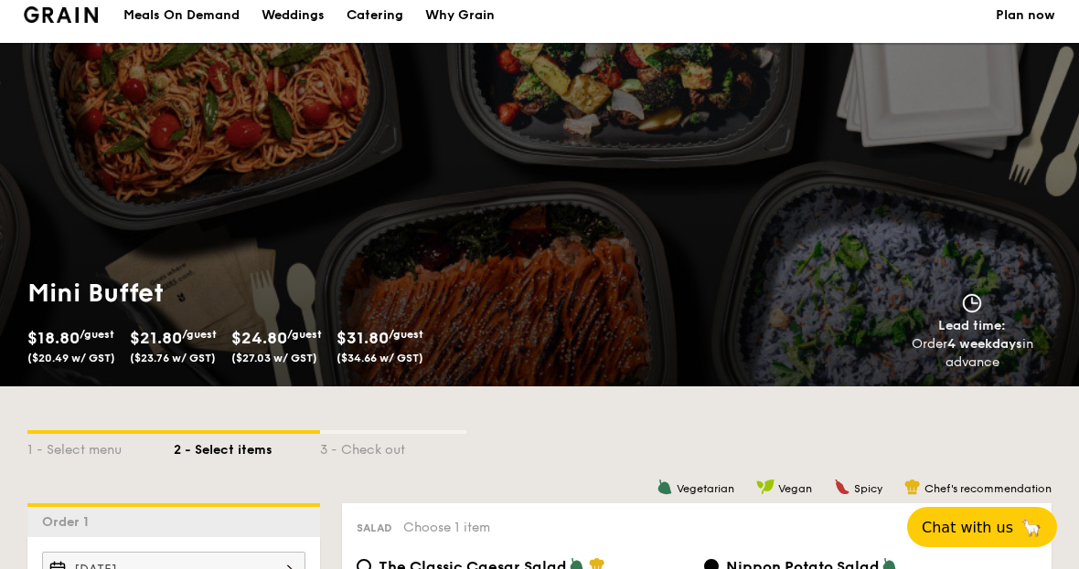
scroll to position [142, 0]
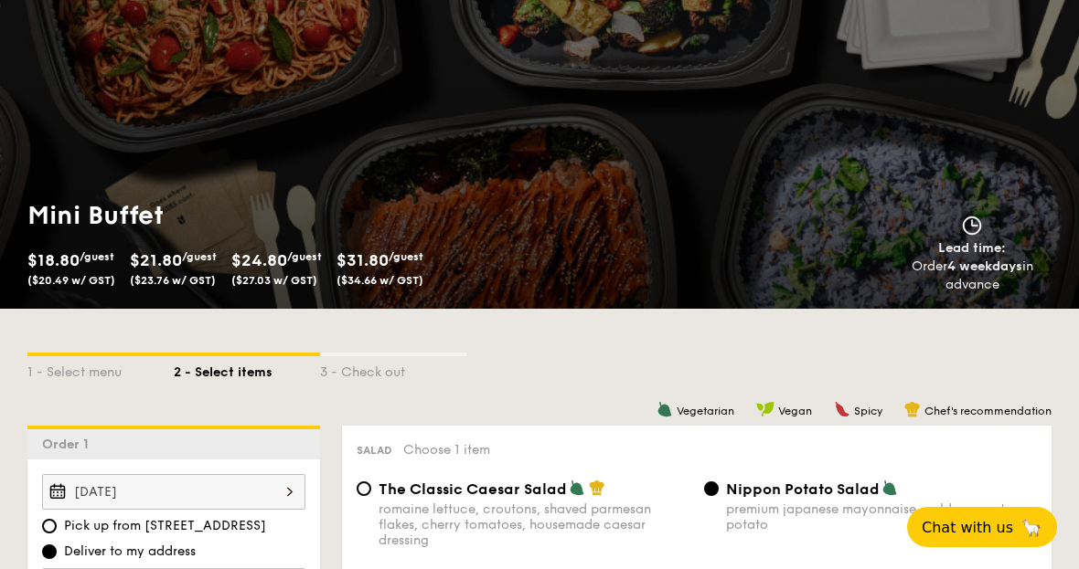
click at [373, 375] on div "3 - Check out" at bounding box center [393, 369] width 146 height 26
click at [356, 378] on div "3 - Check out" at bounding box center [393, 369] width 146 height 26
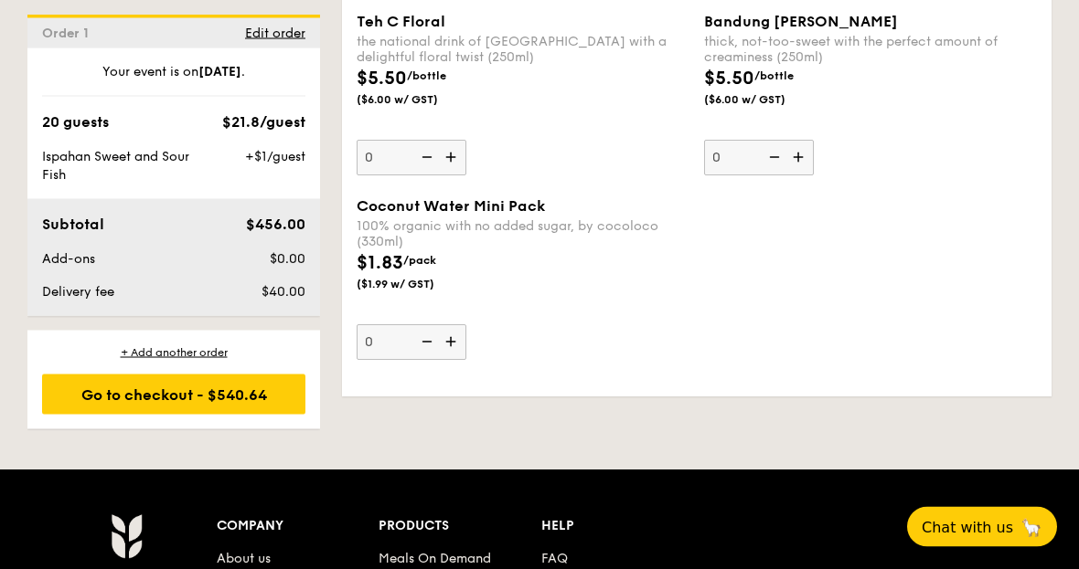
click at [110, 411] on div "Go to checkout - $540.64" at bounding box center [173, 395] width 263 height 40
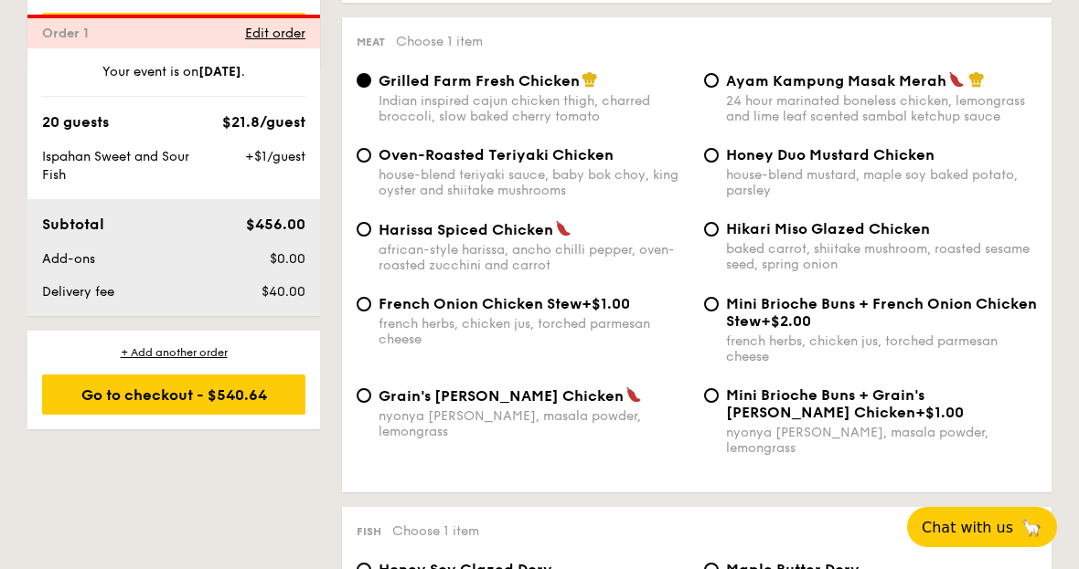
scroll to position [540, 0]
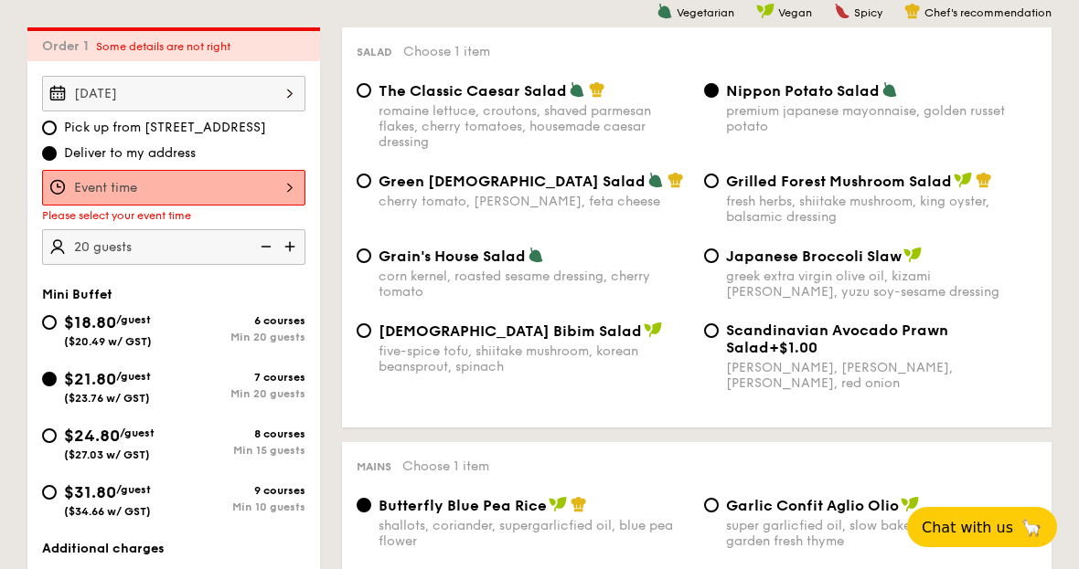
click at [211, 204] on div at bounding box center [173, 188] width 263 height 36
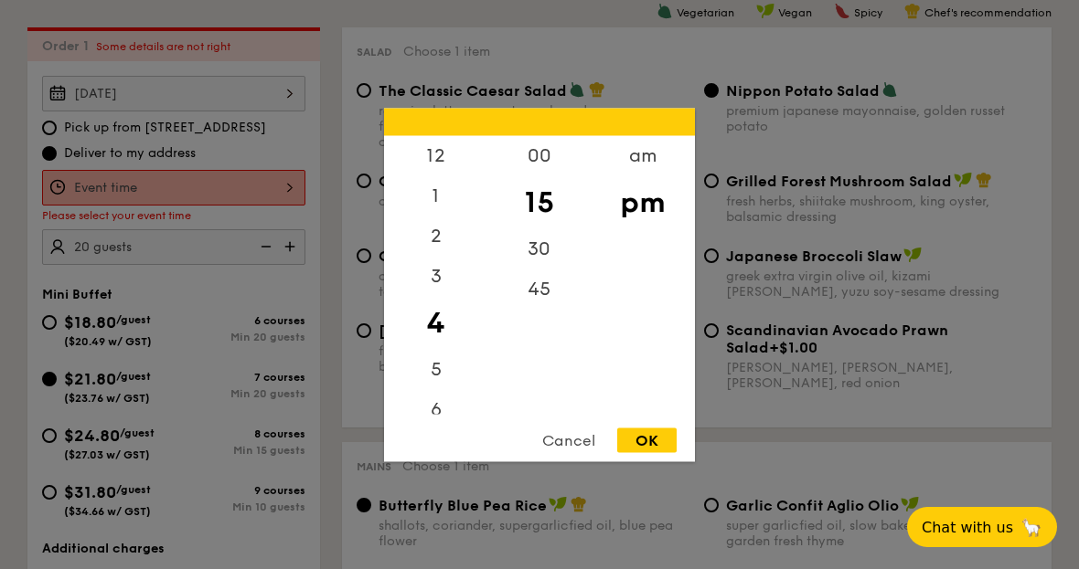
click at [418, 101] on div at bounding box center [539, 284] width 1079 height 569
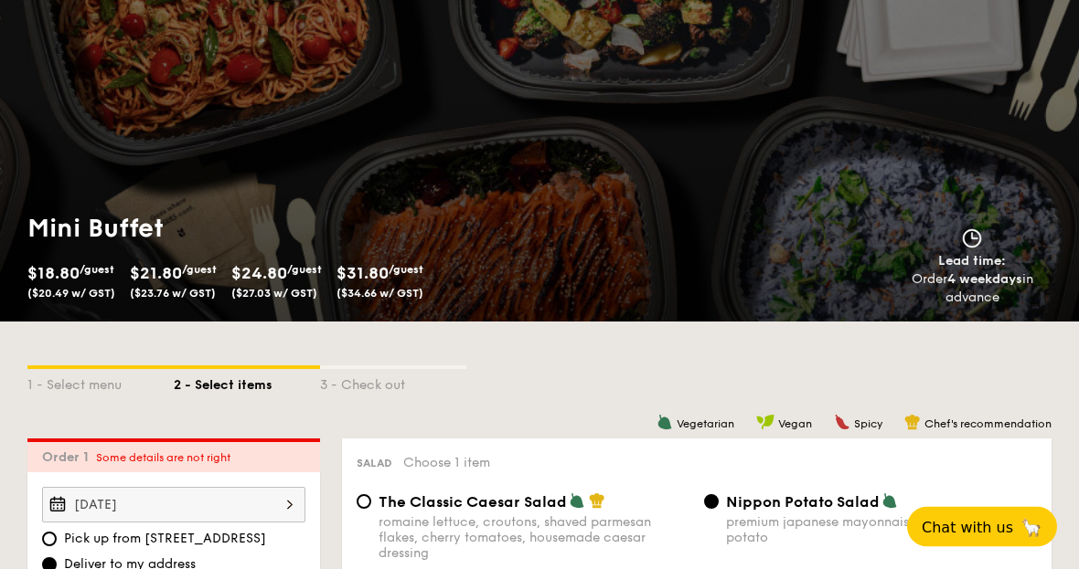
scroll to position [0, 0]
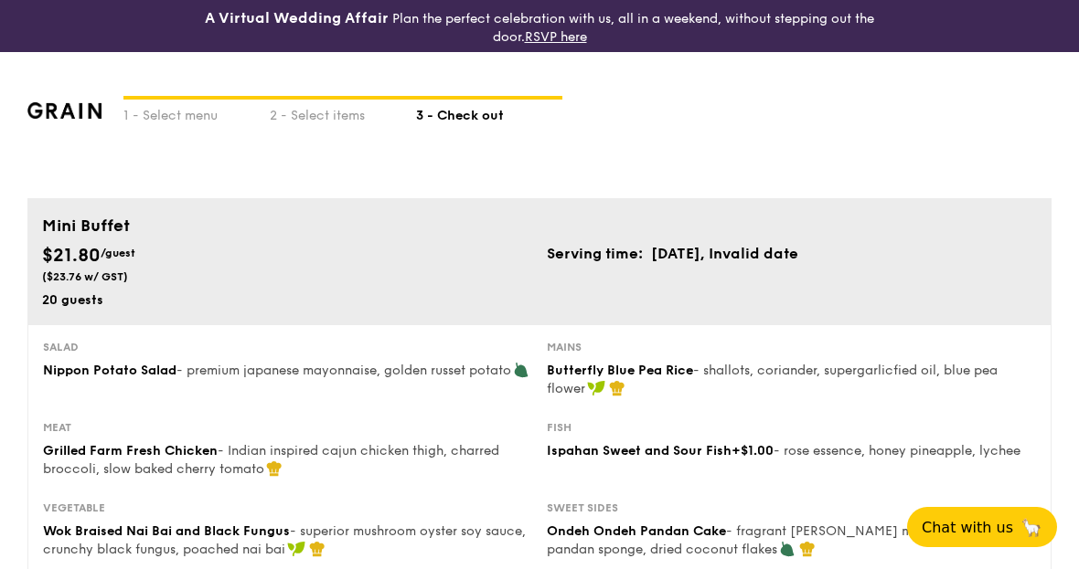
click at [799, 253] on td "Oct 04, 2025, Invalid date" at bounding box center [724, 254] width 149 height 24
click at [334, 120] on div "2 - Select items" at bounding box center [343, 113] width 146 height 26
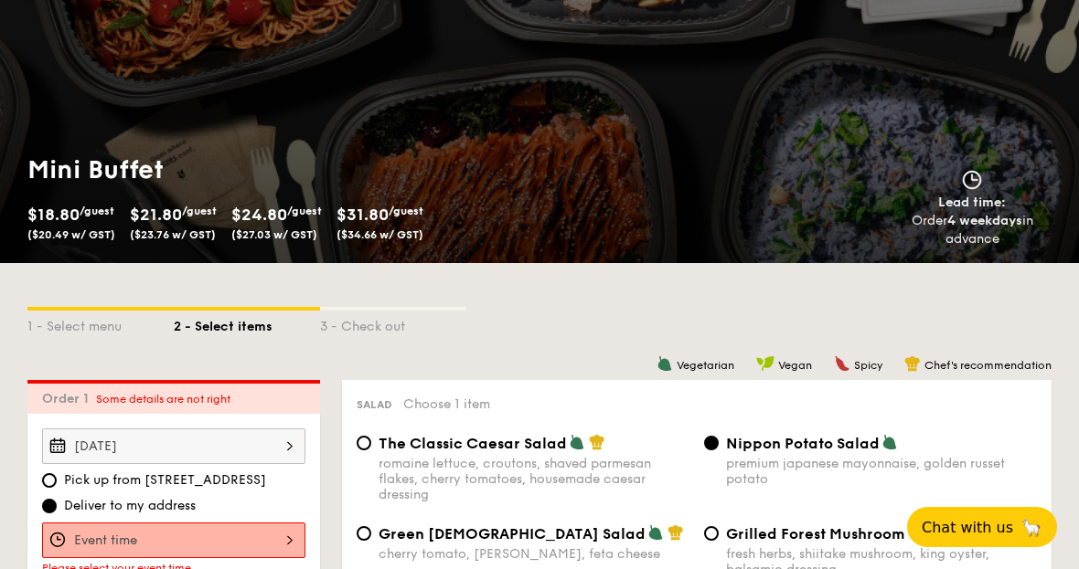
scroll to position [210, 0]
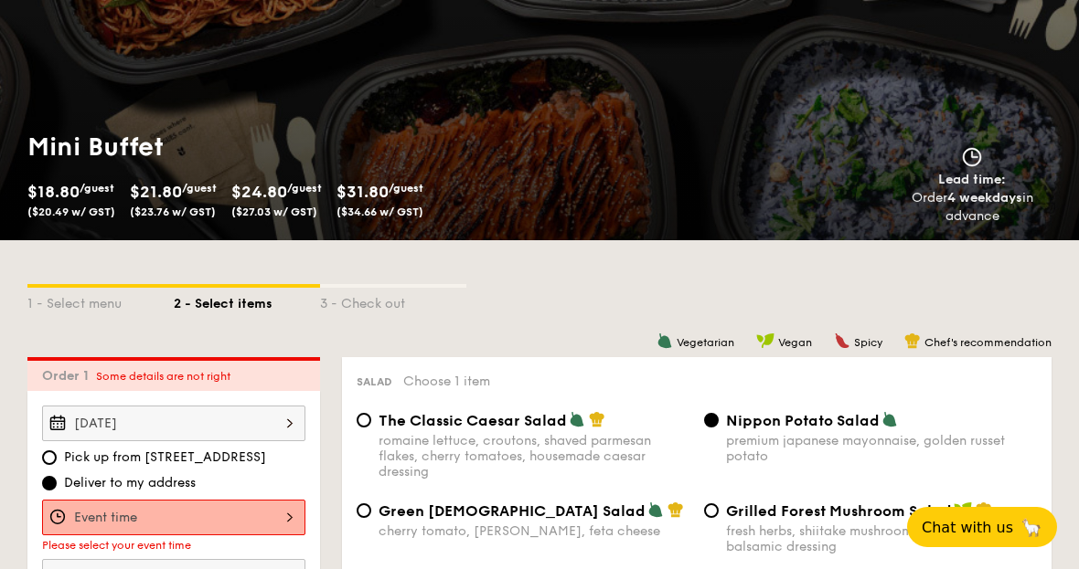
click at [255, 523] on div at bounding box center [173, 518] width 263 height 36
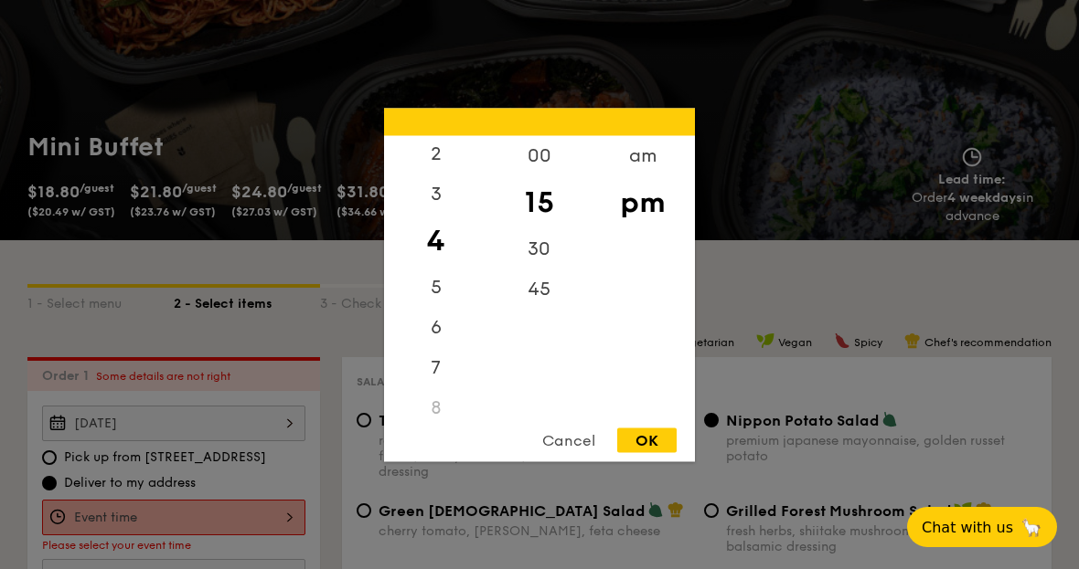
scroll to position [90, 0]
click at [439, 340] on div "6" at bounding box center [435, 320] width 103 height 40
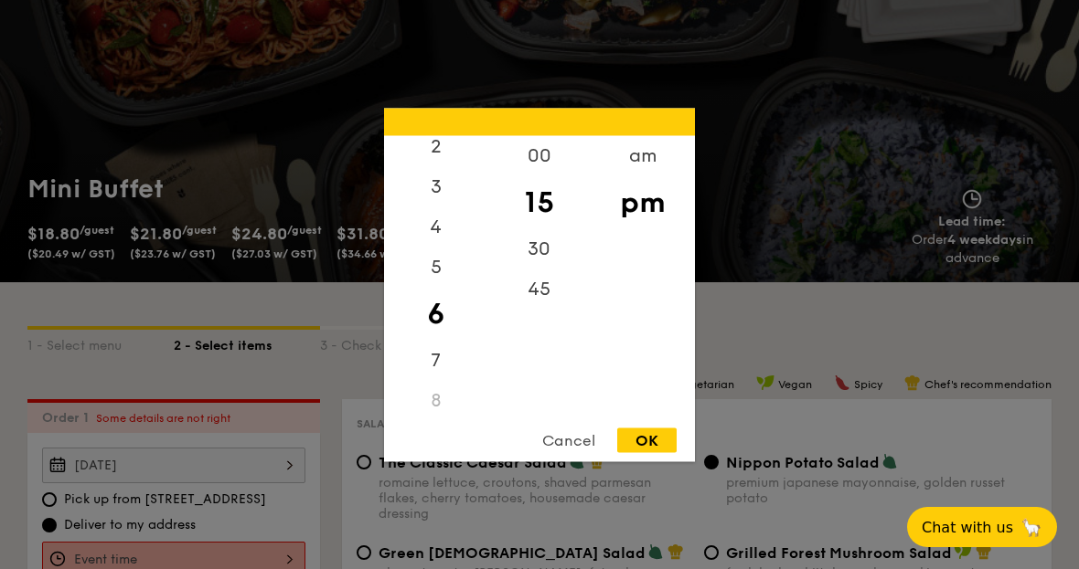
scroll to position [167, 0]
click at [547, 175] on div "00" at bounding box center [538, 155] width 103 height 40
click at [678, 462] on div "12 1 2 3 4 5 6 7 8 9 10 11 00 15 30 45 am pm Cancel OK" at bounding box center [539, 285] width 311 height 354
click at [666, 452] on div "OK" at bounding box center [646, 440] width 59 height 25
type input "6:00PM"
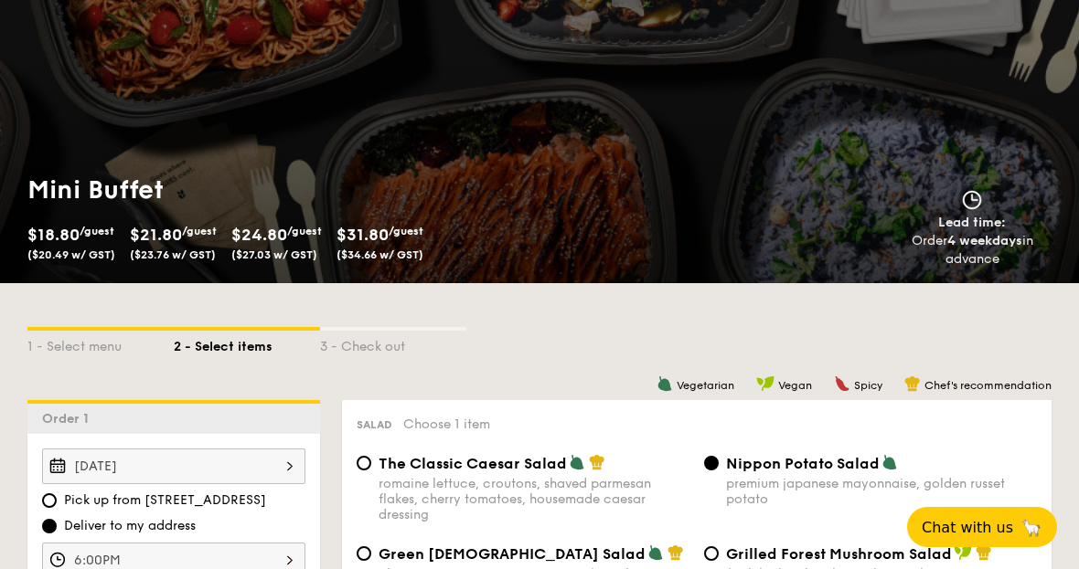
click at [260, 564] on div "6:00PM" at bounding box center [173, 561] width 263 height 36
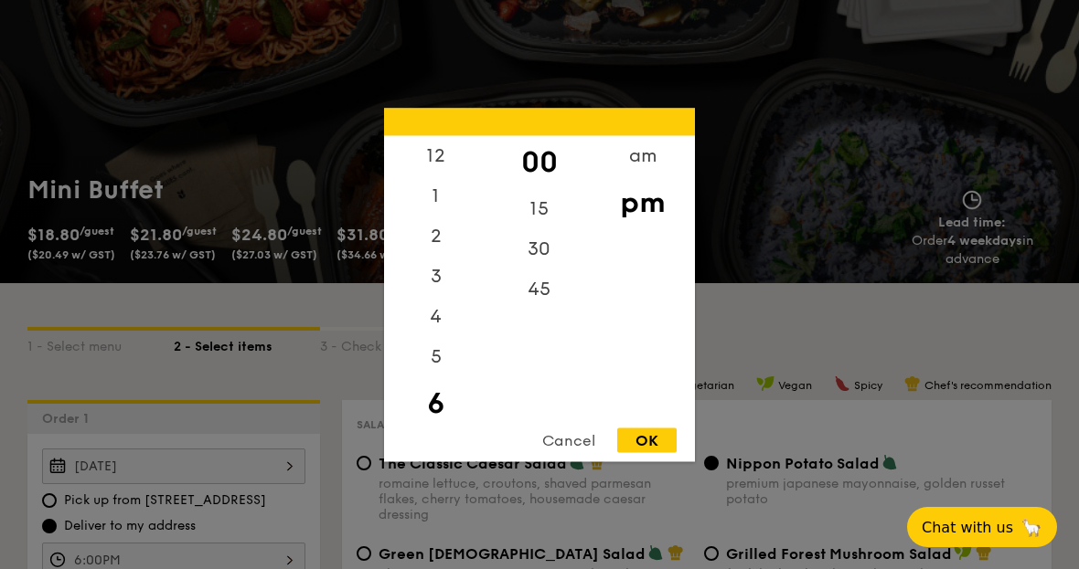
scroll to position [46, 0]
click at [555, 452] on div "Cancel" at bounding box center [569, 440] width 90 height 25
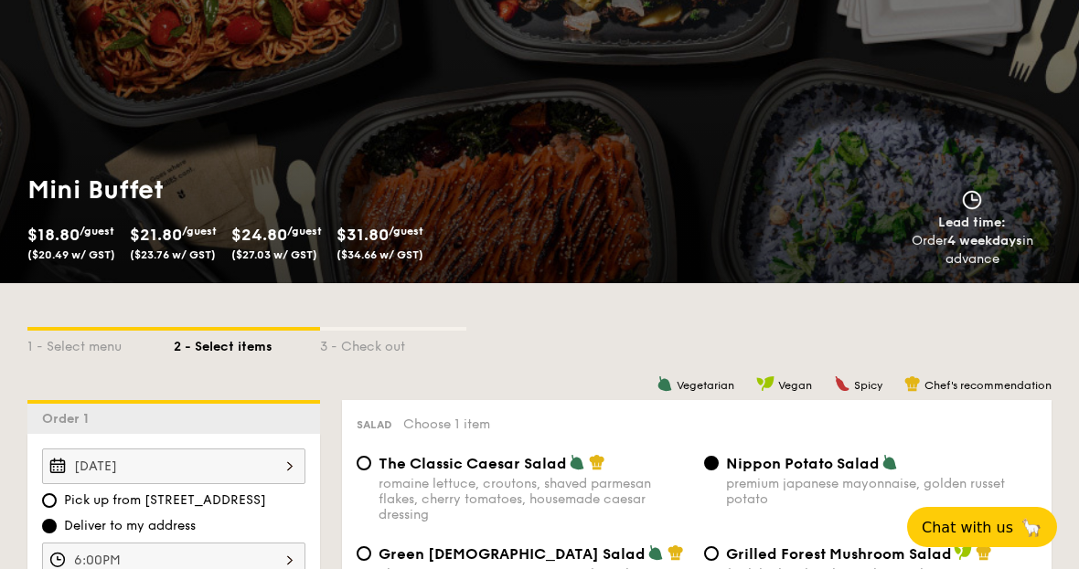
click at [242, 464] on div "Oct 04, 2025" at bounding box center [173, 467] width 263 height 36
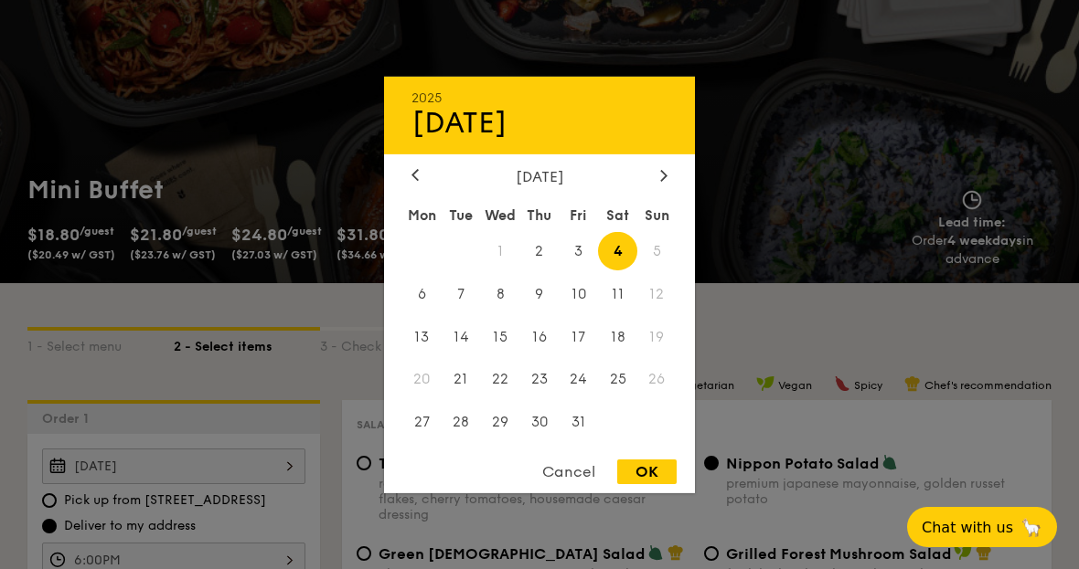
click at [622, 271] on span "4" at bounding box center [617, 250] width 39 height 39
click at [667, 484] on div "OK" at bounding box center [646, 472] width 59 height 25
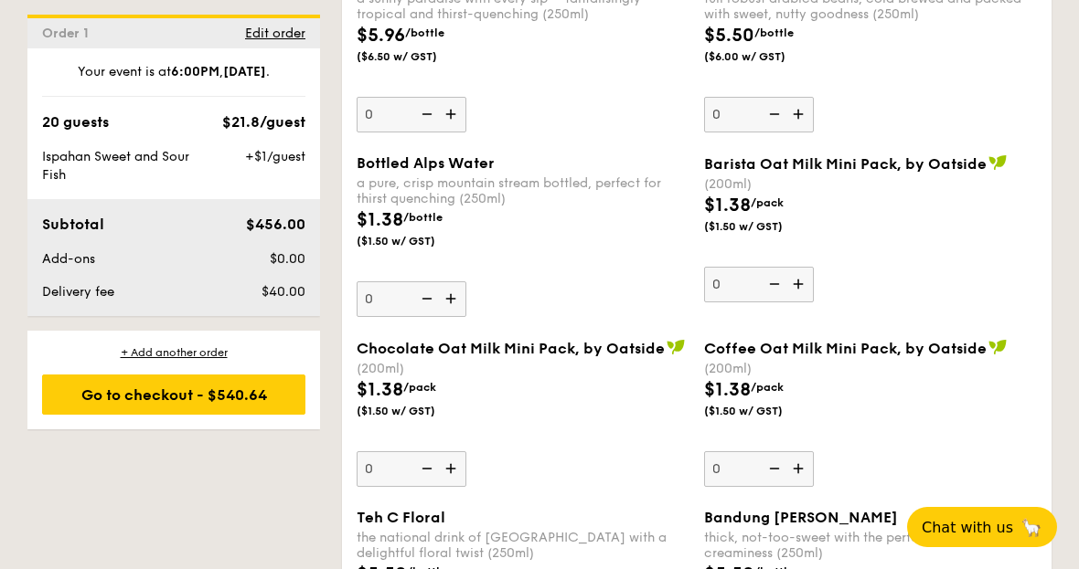
scroll to position [4861, 0]
click at [125, 399] on div "Go to checkout - $540.64" at bounding box center [173, 395] width 263 height 40
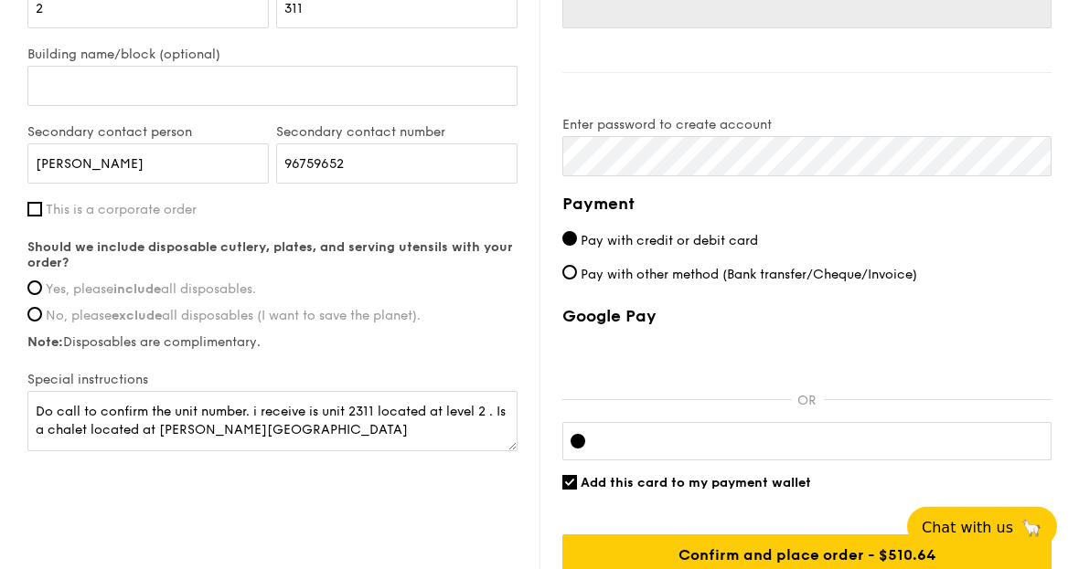
scroll to position [1378, 0]
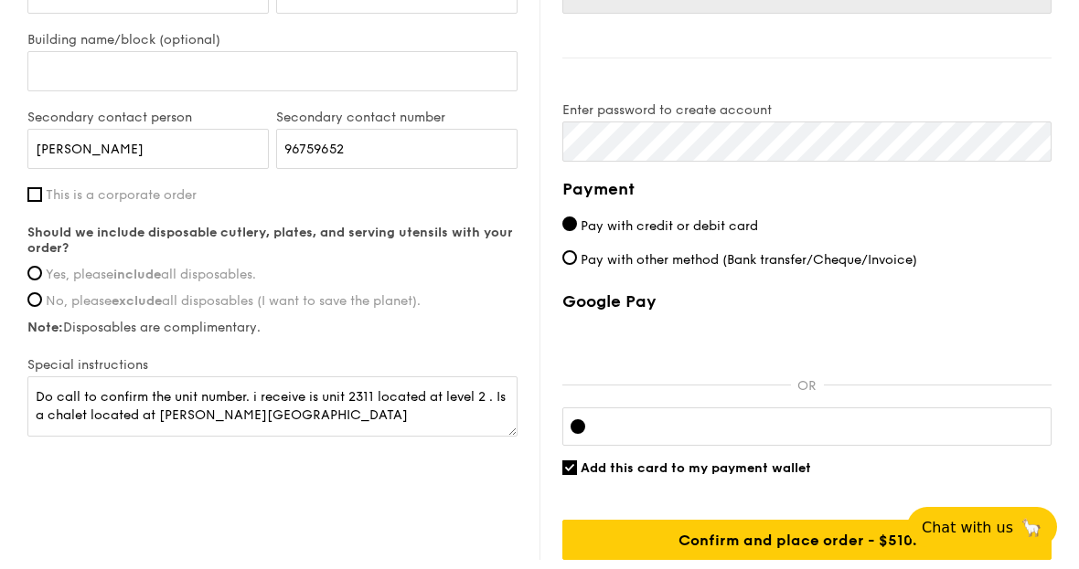
click at [558, 473] on div "Billing information Billing address is the same as delivery address Name melvin…" at bounding box center [795, 113] width 512 height 896
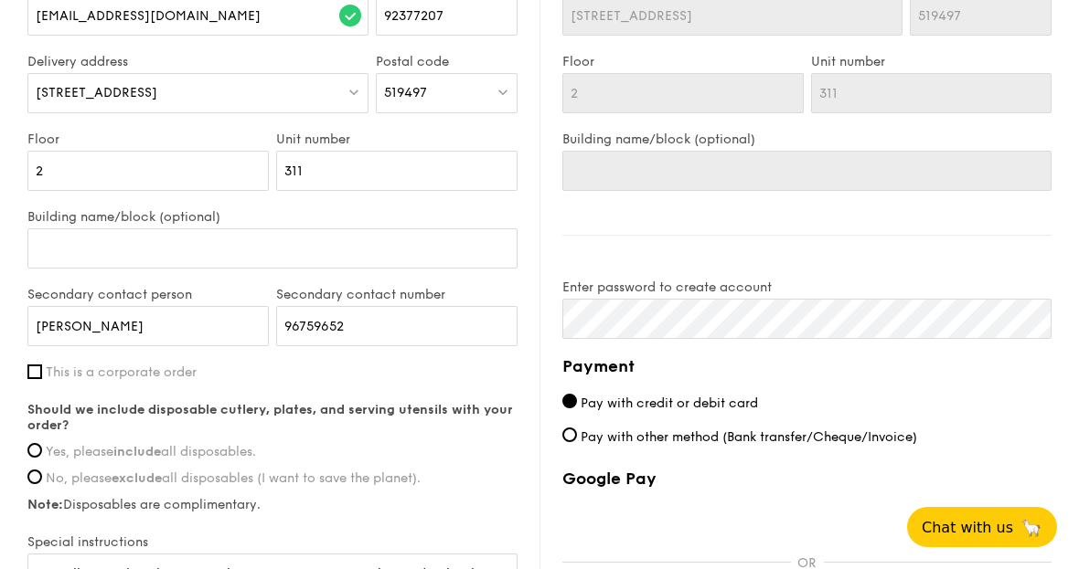
scroll to position [1181, 0]
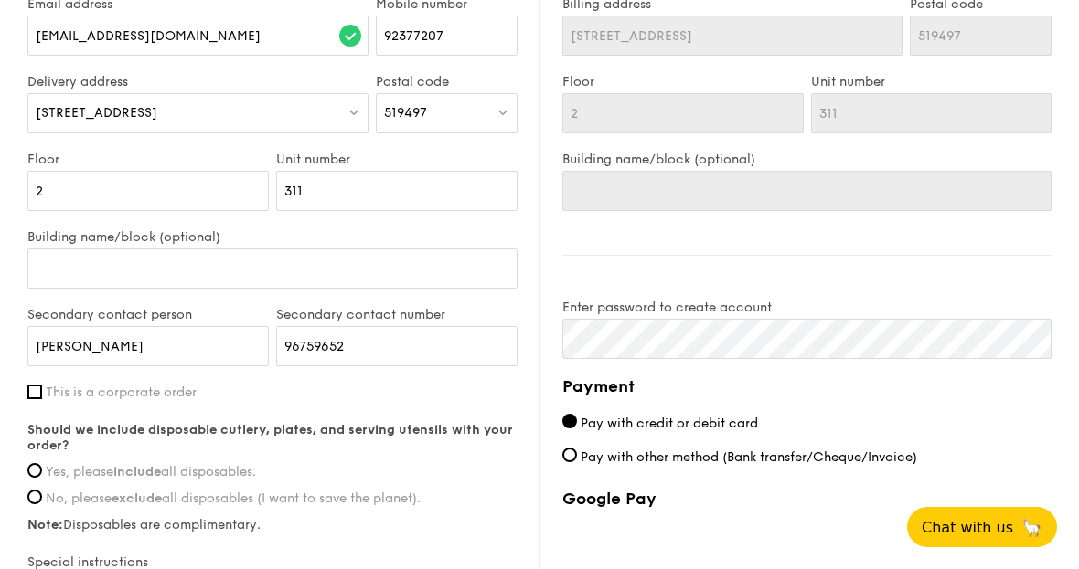
click at [46, 472] on span "Yes, please include all disposables." at bounding box center [151, 472] width 210 height 16
click at [42, 472] on input "Yes, please include all disposables." at bounding box center [34, 470] width 15 height 15
radio input "true"
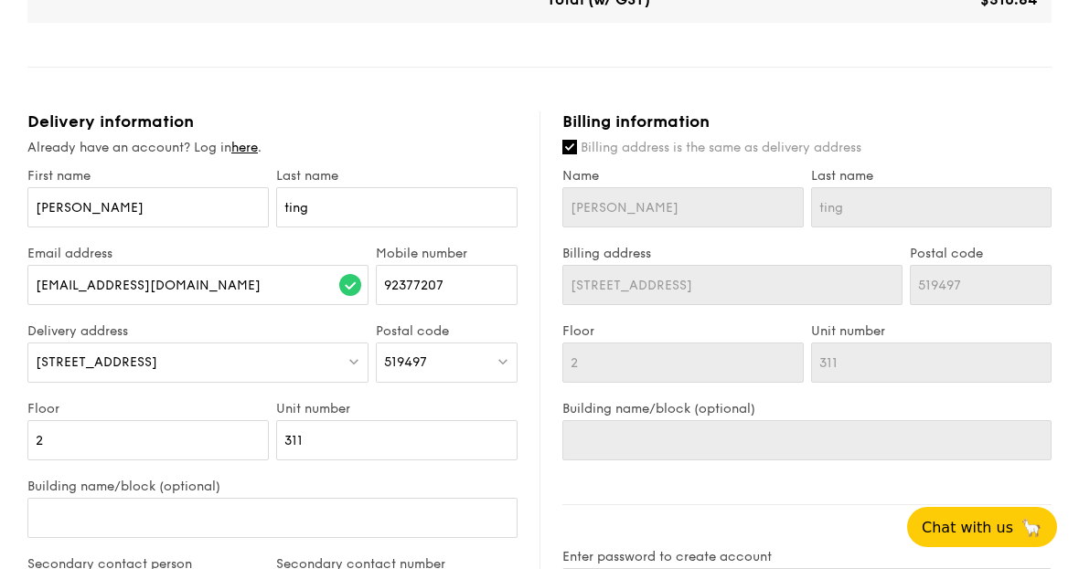
scroll to position [909, 0]
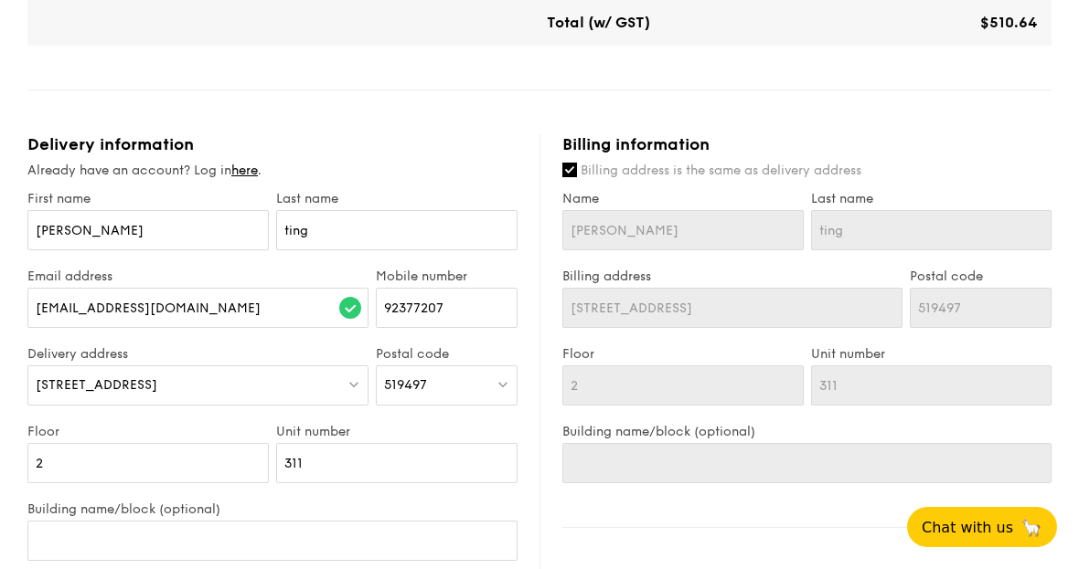
click at [565, 177] on input "Billing address is the same as delivery address" at bounding box center [569, 170] width 15 height 15
checkbox input "false"
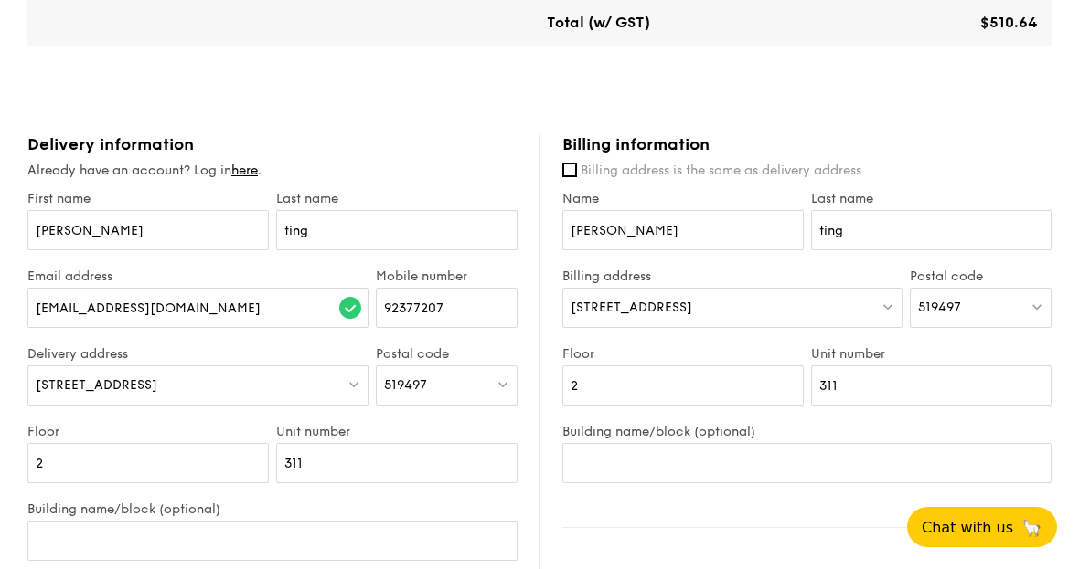
click at [960, 308] on span "519497" at bounding box center [939, 308] width 43 height 16
type input "121211"
click at [968, 355] on div "211A Clementi Avenue 6, Clementi North Arc" at bounding box center [965, 345] width 94 height 18
click at [748, 387] on input "2" at bounding box center [682, 386] width 241 height 40
type input "16"
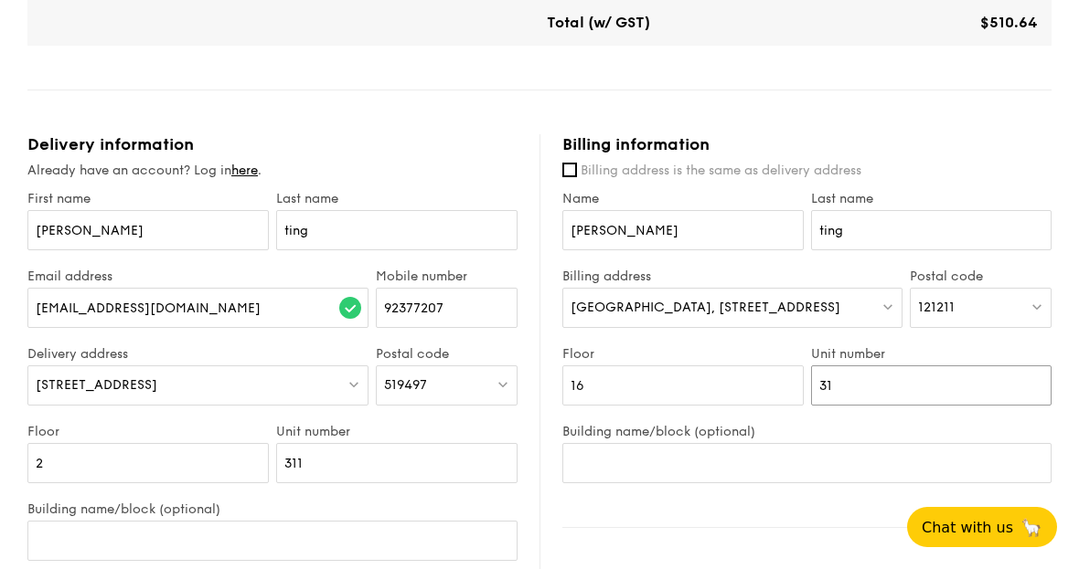
type input "3"
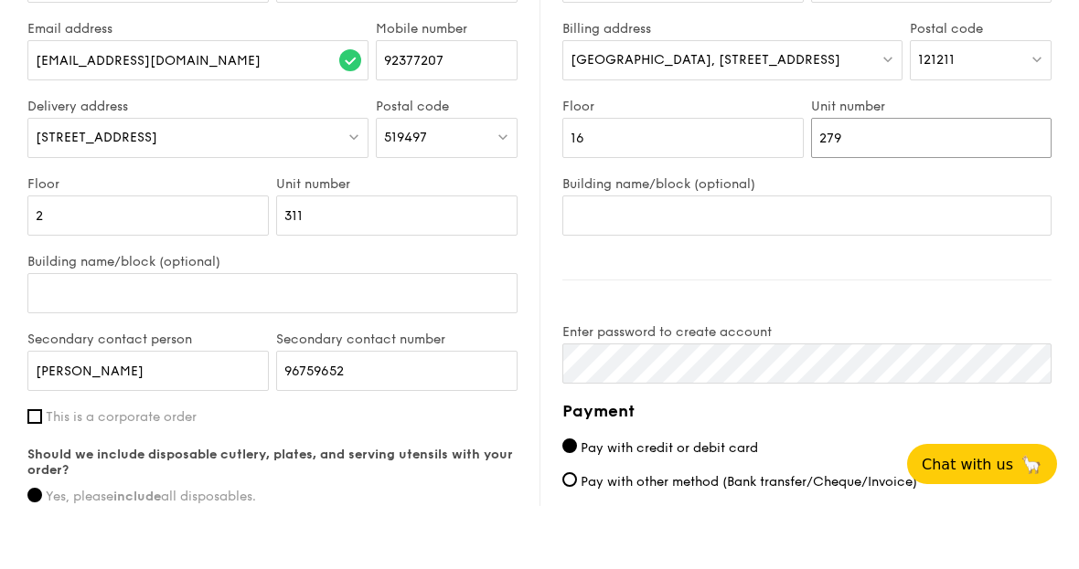
type input "279"
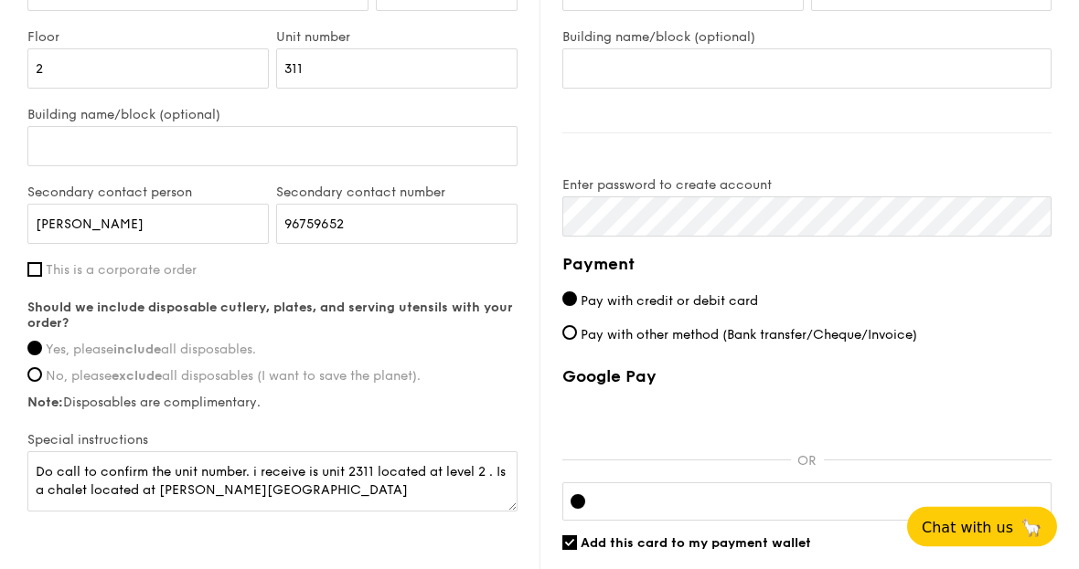
scroll to position [1378, 0]
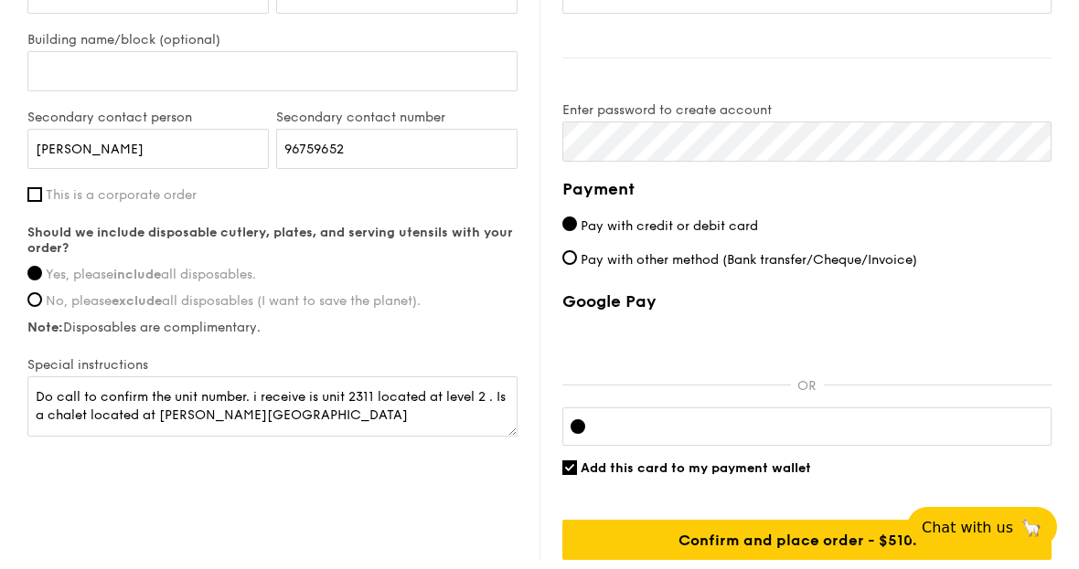
click at [918, 551] on input "Confirm and place order - $540.64" at bounding box center [806, 540] width 489 height 40
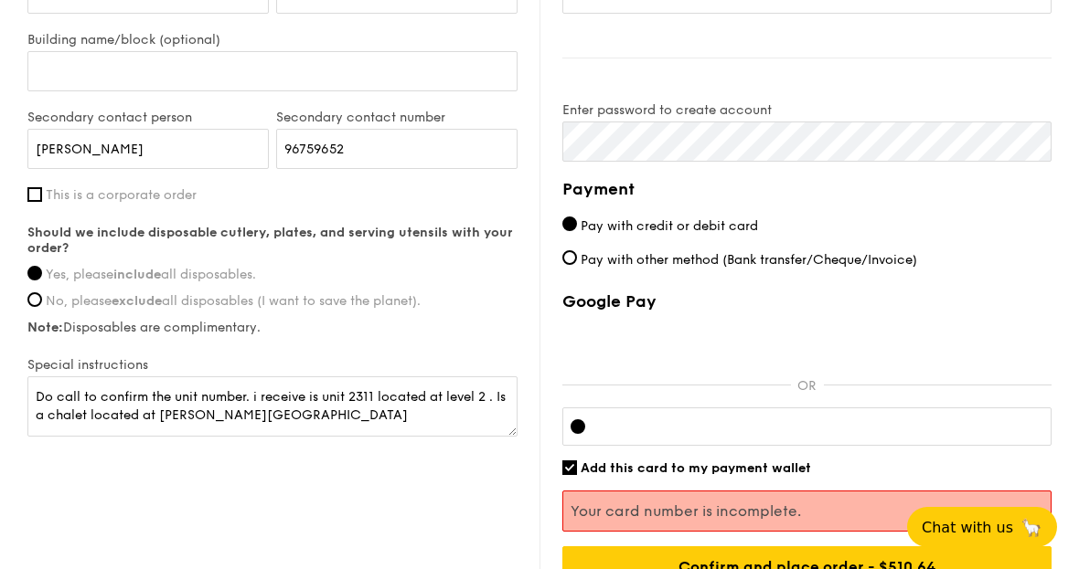
click at [972, 570] on input "Confirm and place order - $540.64" at bounding box center [806, 567] width 489 height 40
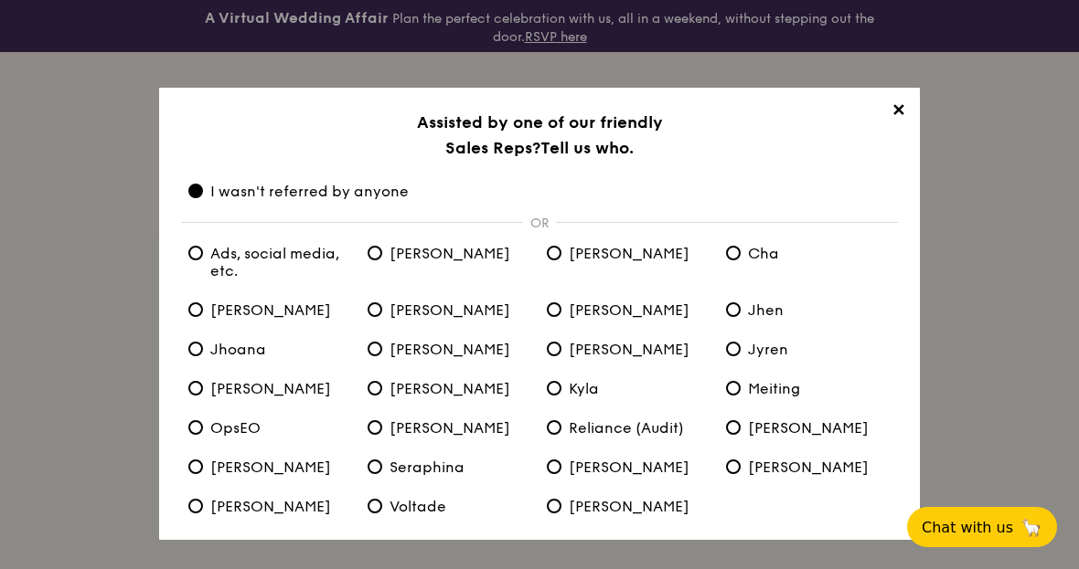
click at [200, 271] on span "Ads, social media, etc." at bounding box center [270, 262] width 165 height 35
click at [200, 260] on etc\ "Ads, social media, etc." at bounding box center [195, 253] width 15 height 15
radio etc\ "true"
radio anyone "false"
click at [537, 586] on link "Confirm" at bounding box center [539, 577] width 109 height 37
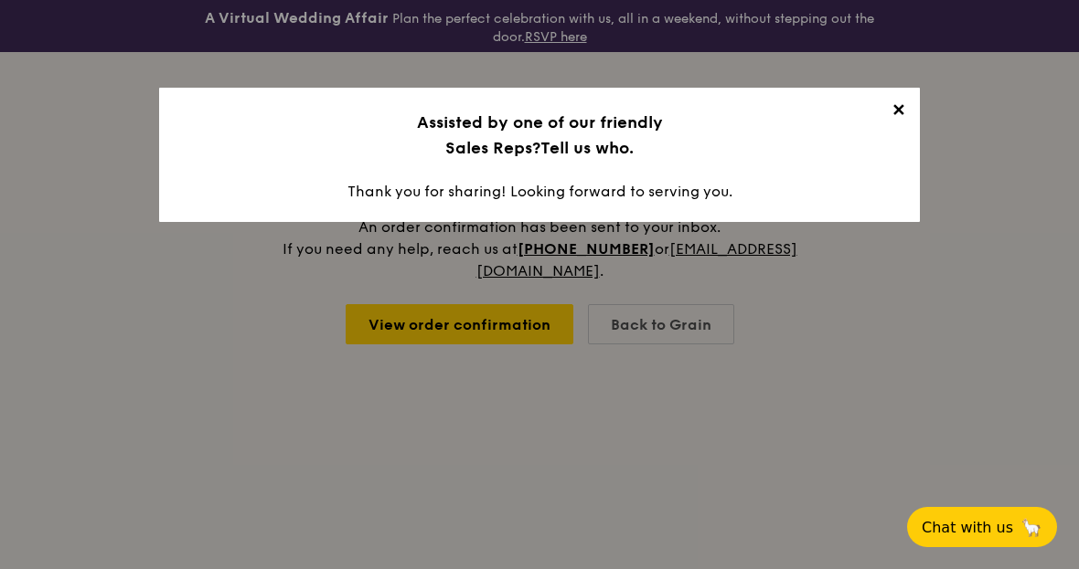
click at [898, 114] on span "✕" at bounding box center [898, 114] width 26 height 26
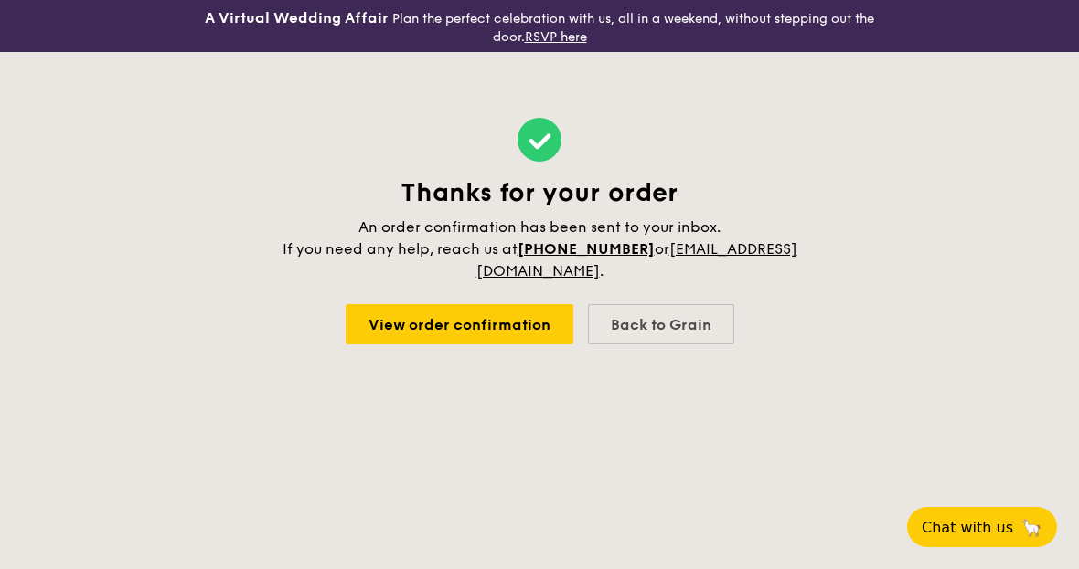
click at [409, 323] on link "View order confirmation" at bounding box center [459, 324] width 228 height 40
